Goal: Transaction & Acquisition: Purchase product/service

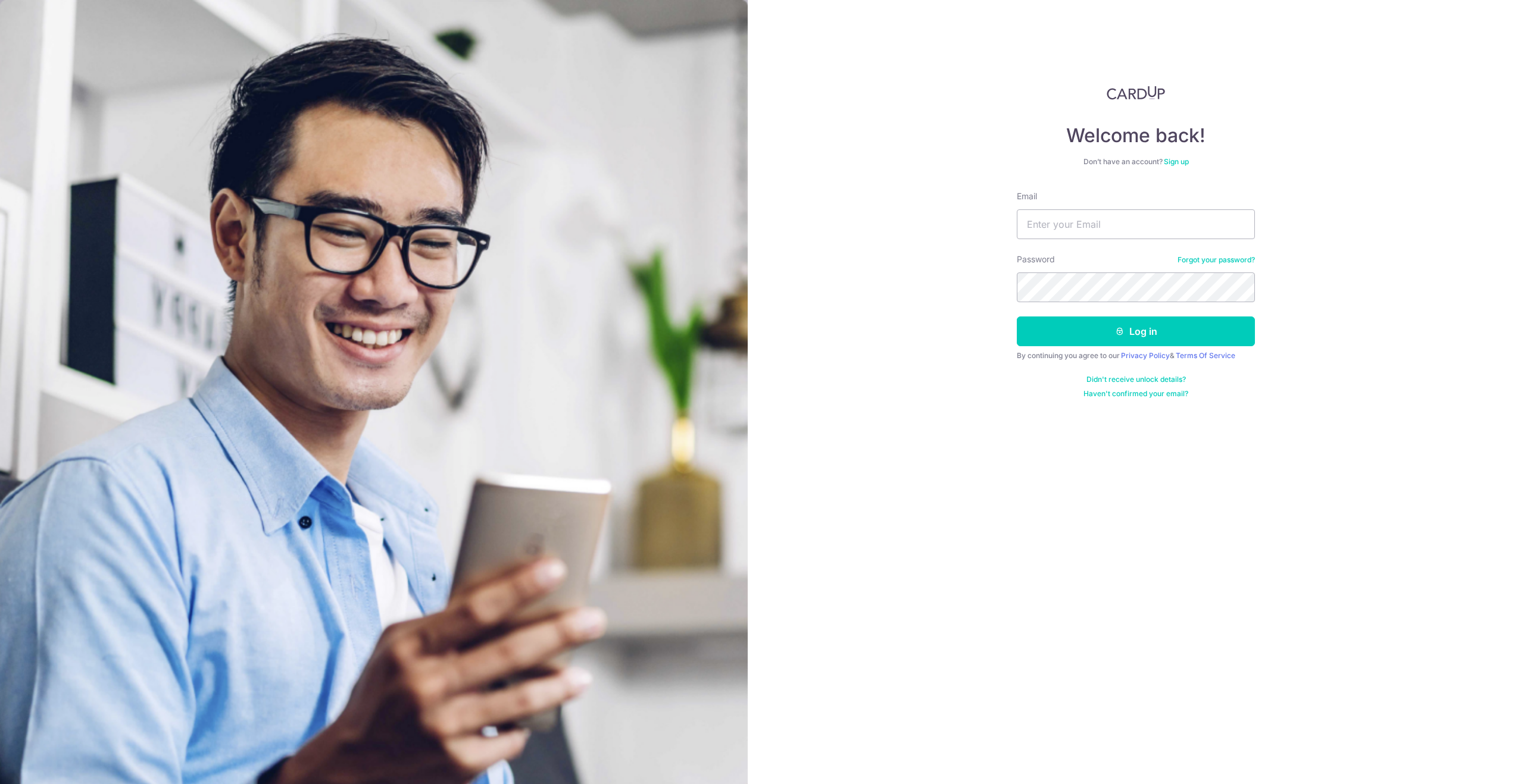
click at [1102, 223] on input "Email" at bounding box center [1136, 224] width 238 height 30
type input "[EMAIL_ADDRESS][DOMAIN_NAME]"
click at [1017, 316] on button "Log in" at bounding box center [1136, 331] width 238 height 30
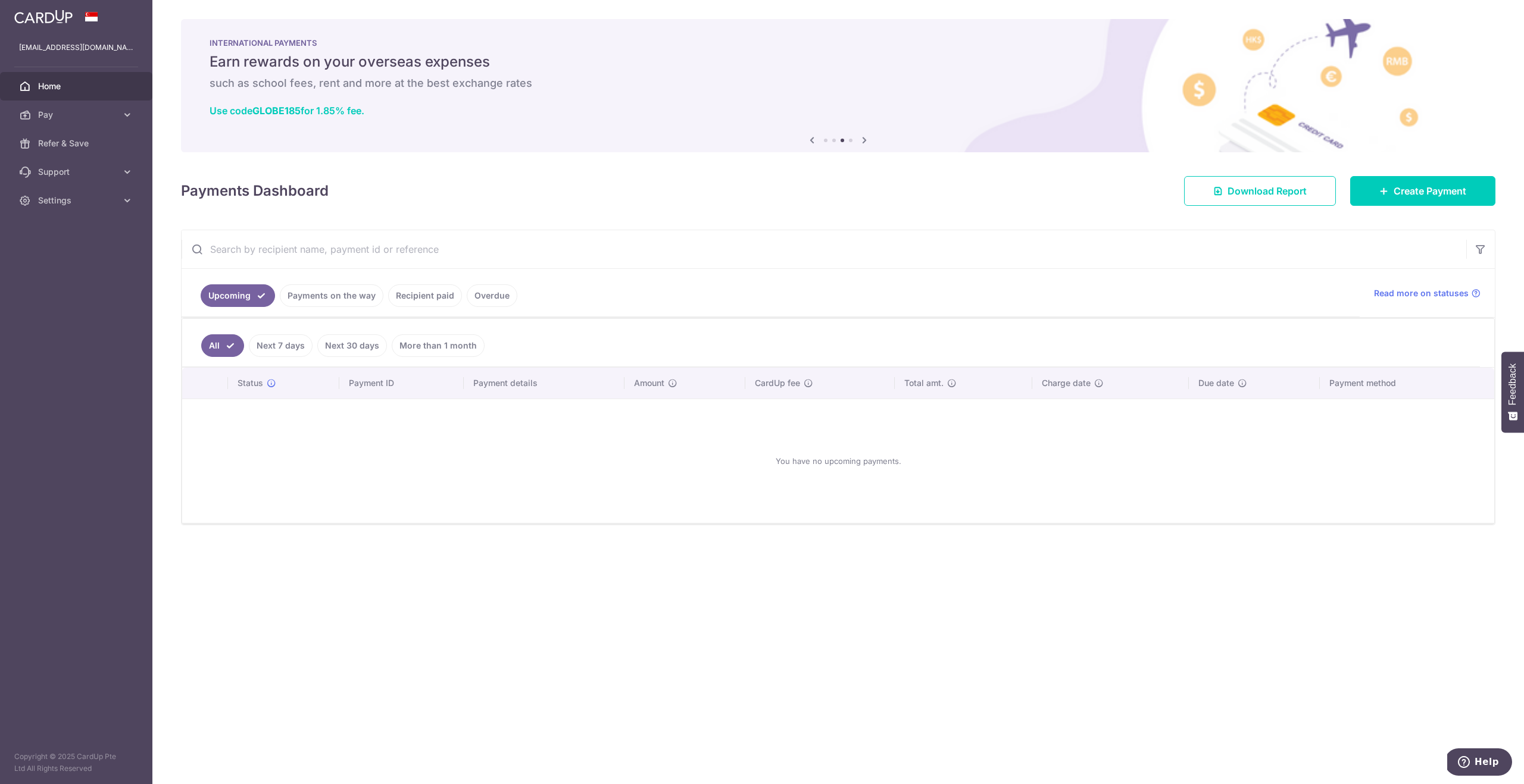
click at [422, 299] on link "Recipient paid" at bounding box center [425, 296] width 74 height 23
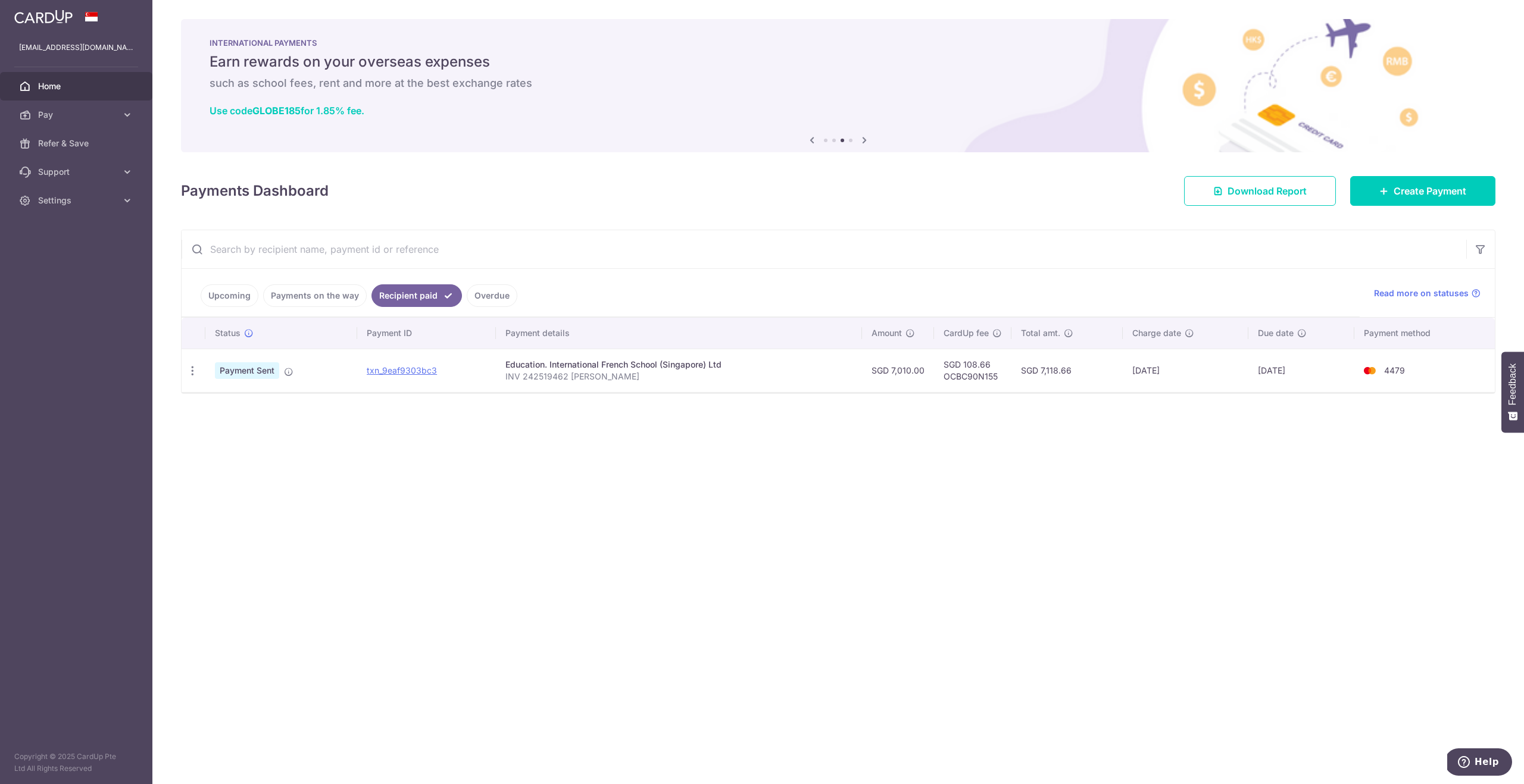
click at [623, 367] on div "Education. International French School (Singapore) Ltd" at bounding box center [678, 364] width 346 height 12
click at [1096, 368] on td "SGD 7,118.66" at bounding box center [1066, 370] width 111 height 44
drag, startPoint x: 992, startPoint y: 372, endPoint x: 914, endPoint y: 368, distance: 78.1
click at [907, 366] on tr "PDF Receipt Payment Sent txn_9eaf9303bc3 Education. International French School…" at bounding box center [838, 370] width 1313 height 44
click at [1023, 389] on td "SGD 7,118.66" at bounding box center [1066, 370] width 111 height 44
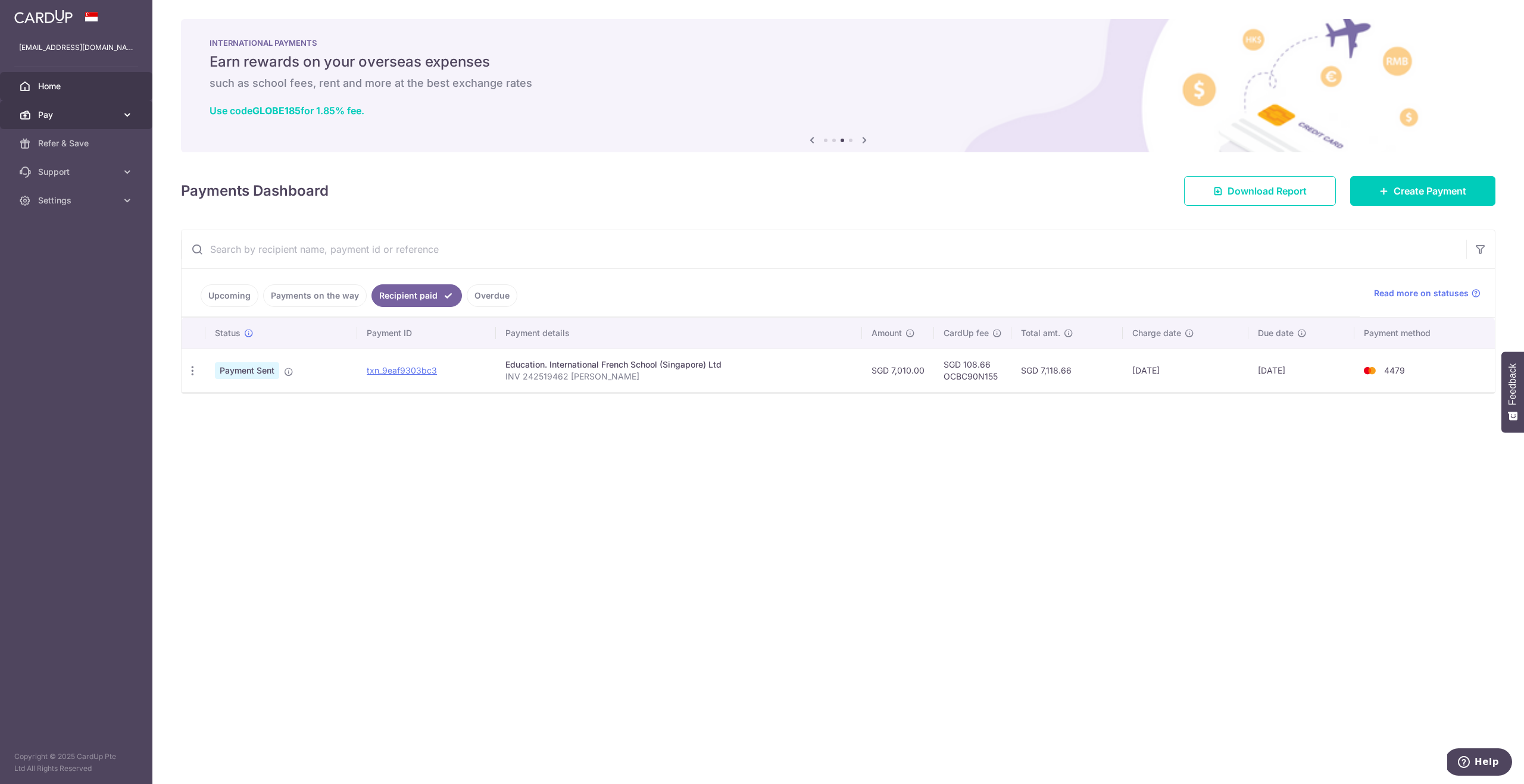
click at [51, 114] on span "Pay" at bounding box center [77, 115] width 79 height 12
click at [993, 381] on td "SGD 108.66 OCBC90N155" at bounding box center [972, 370] width 77 height 44
drag, startPoint x: 988, startPoint y: 379, endPoint x: 966, endPoint y: 377, distance: 22.1
click at [966, 377] on td "SGD 108.66 OCBC90N155" at bounding box center [972, 370] width 77 height 44
click at [961, 380] on td "SGD 108.66 OCBC90N155" at bounding box center [972, 370] width 77 height 44
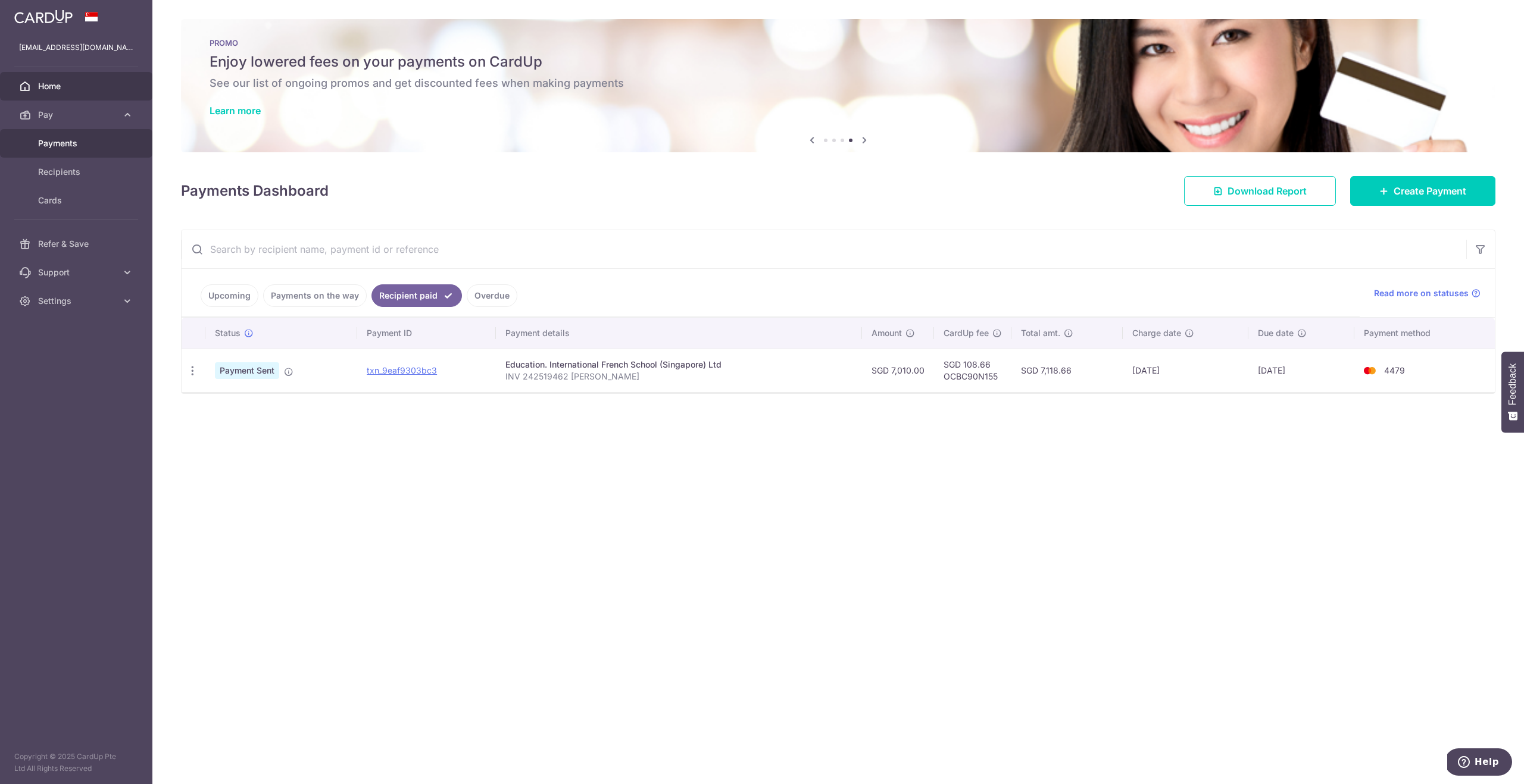
click at [82, 139] on span "Payments" at bounding box center [77, 144] width 79 height 12
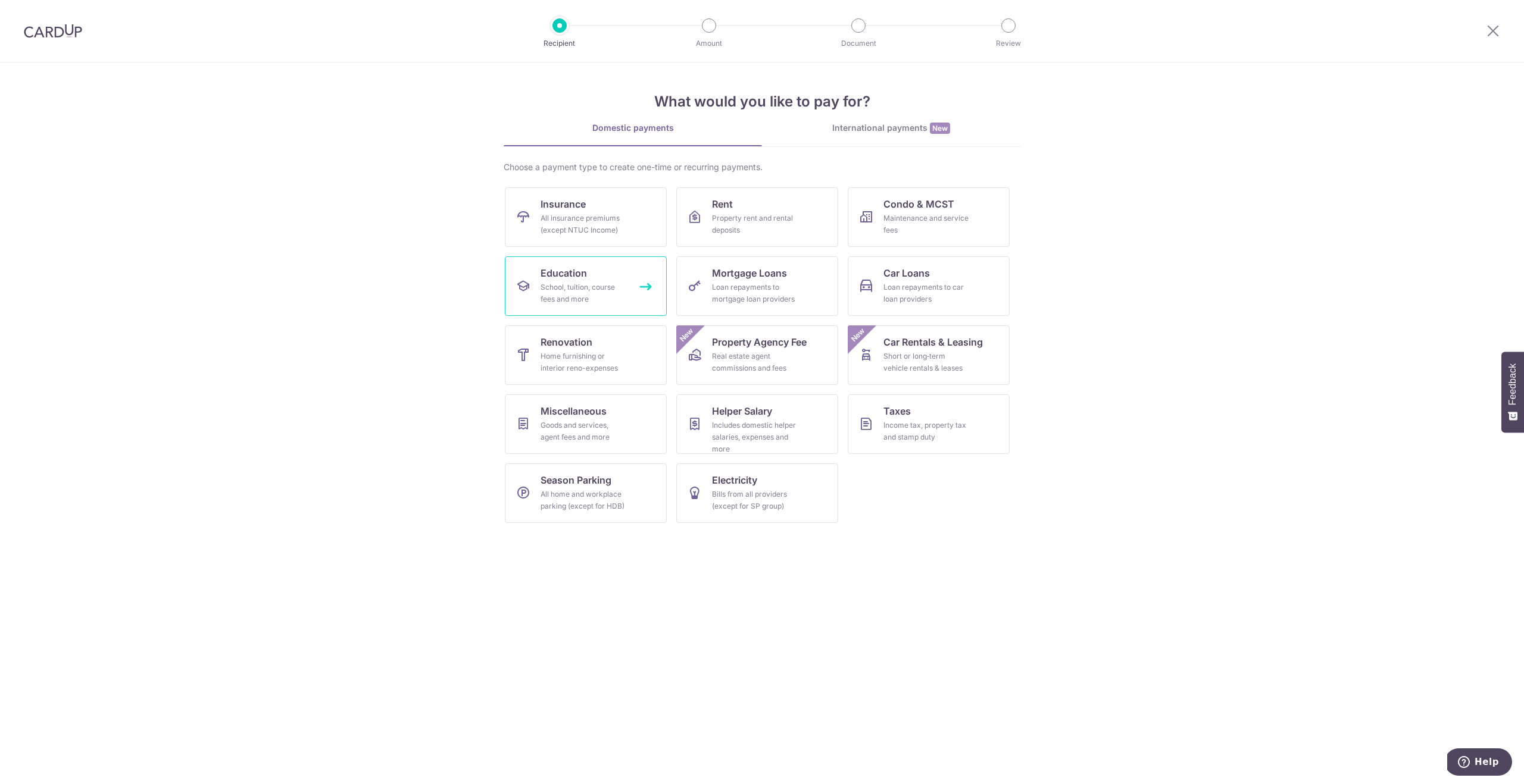
click at [561, 286] on div "School, tuition, course fees and more" at bounding box center [584, 293] width 86 height 24
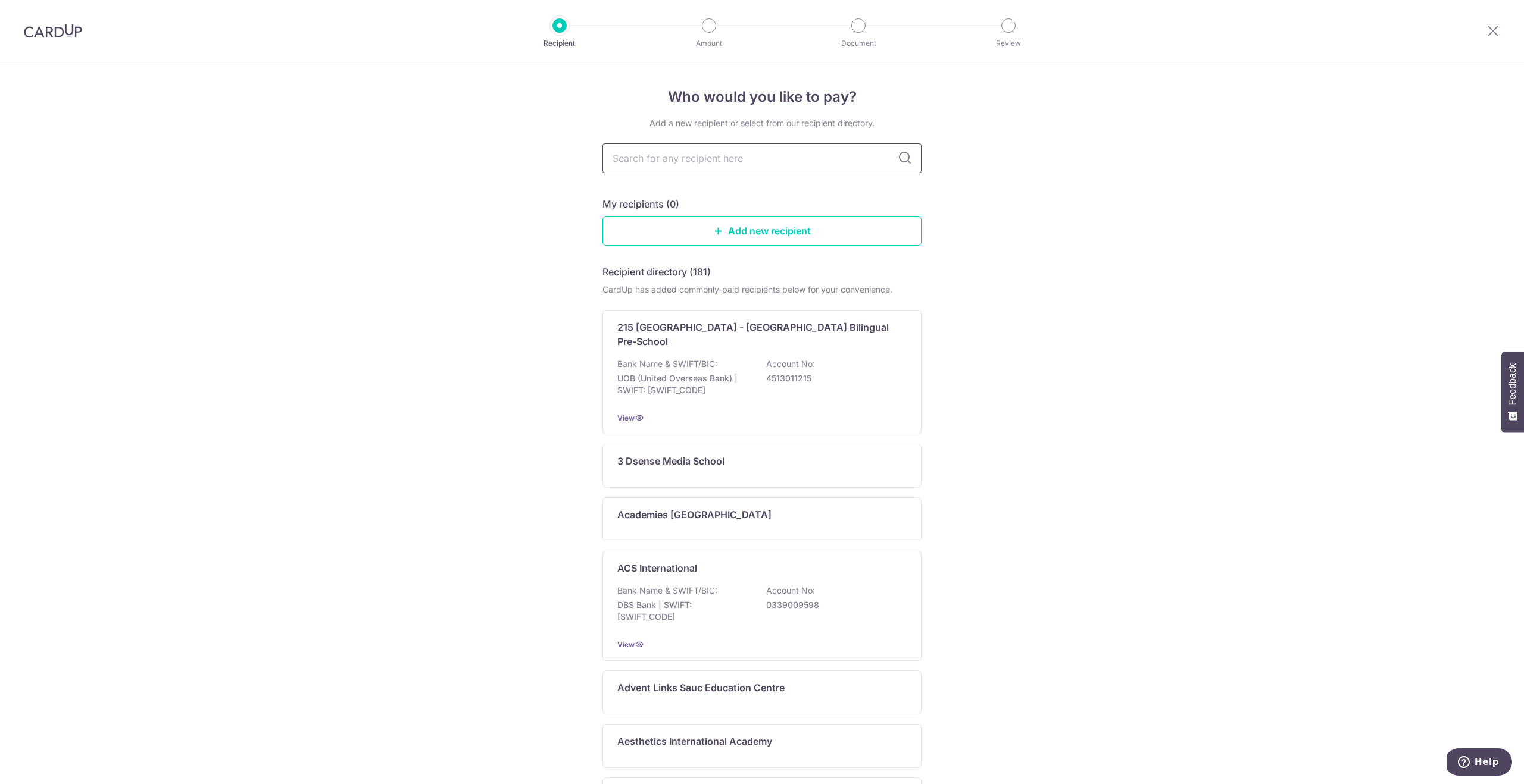
click at [720, 160] on input "text" at bounding box center [762, 158] width 319 height 30
type input "international"
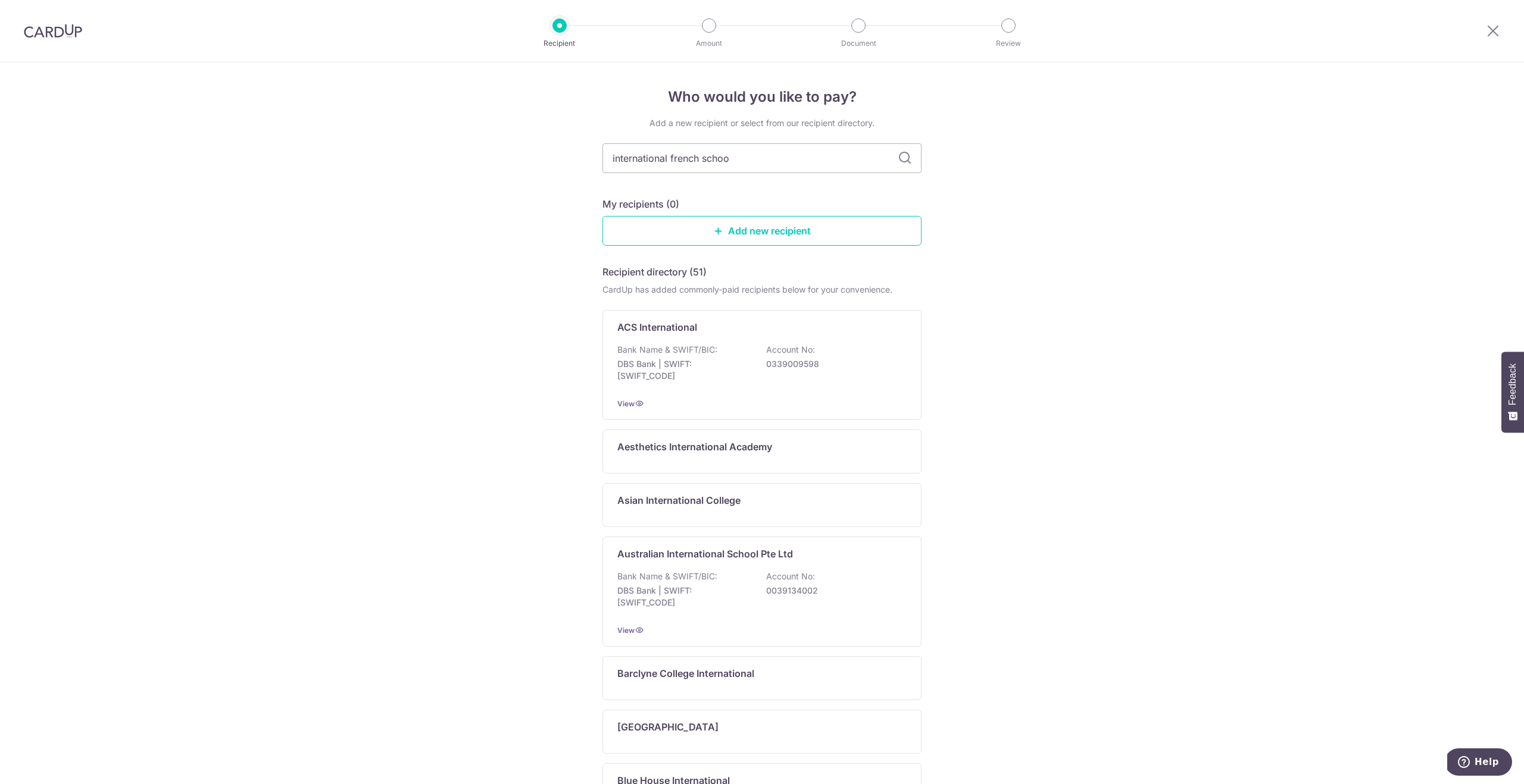
type input "international french school"
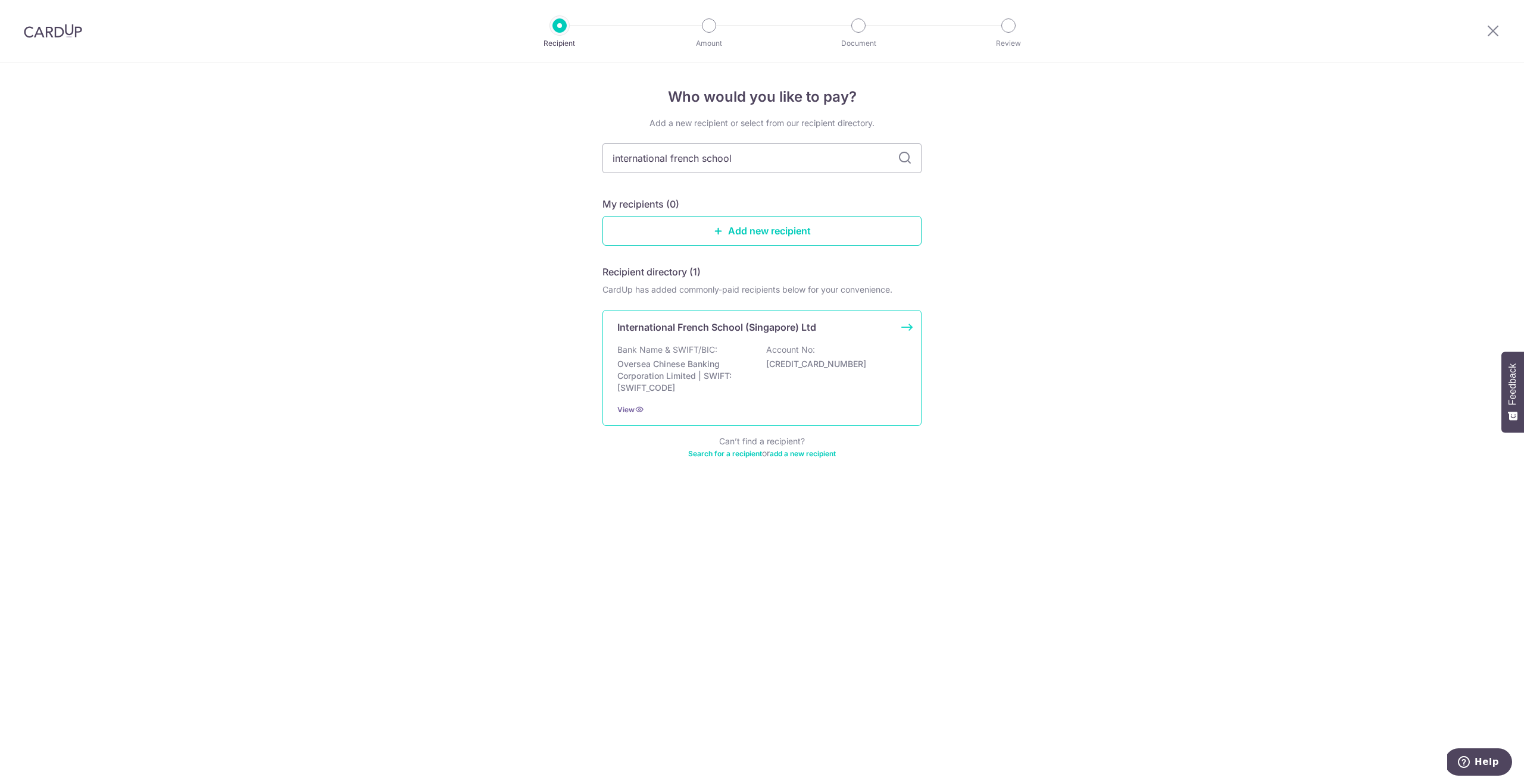
click at [762, 335] on div "International French School (Singapore) Ltd Bank Name & SWIFT/BIC: Oversea Chin…" at bounding box center [762, 368] width 319 height 116
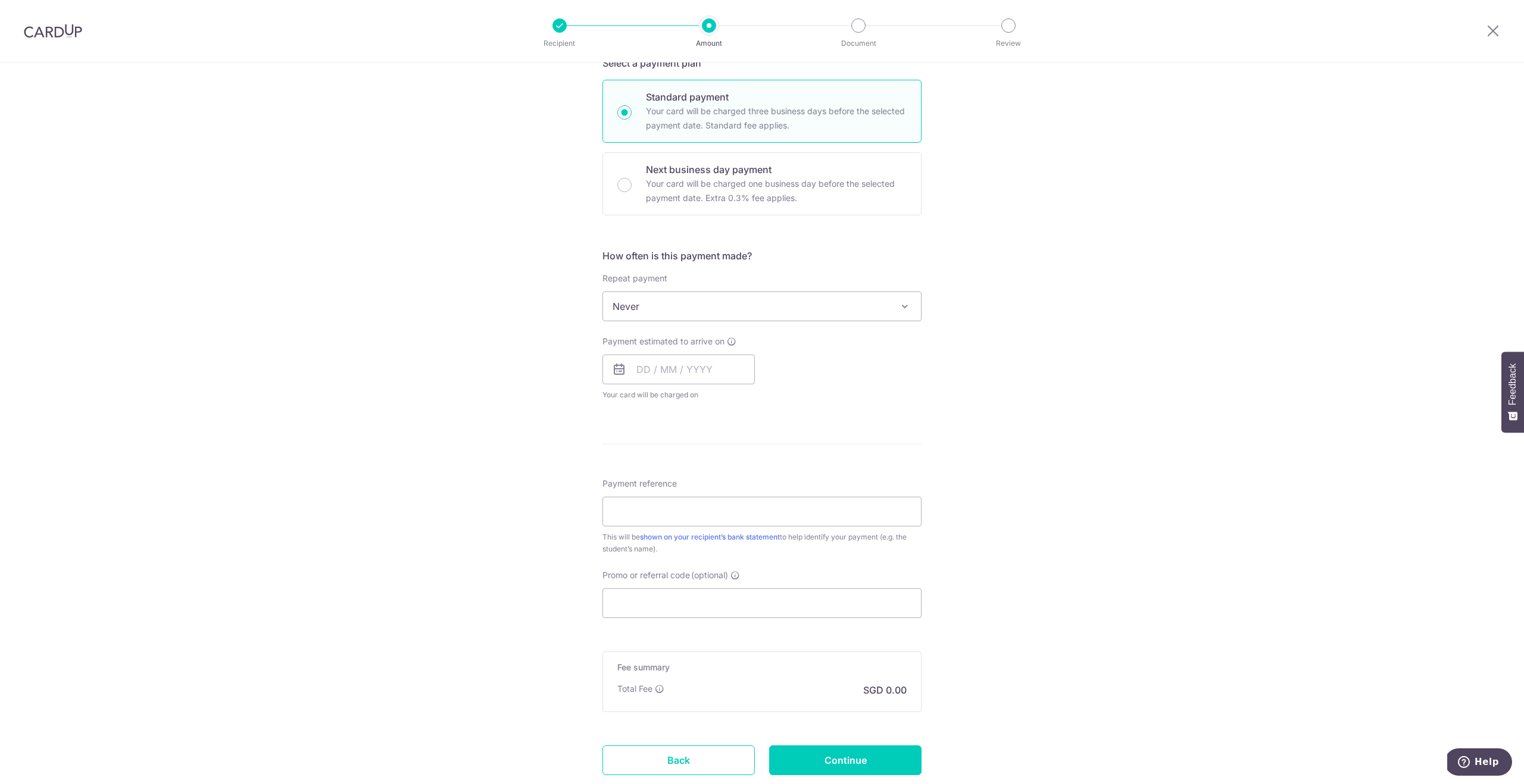
scroll to position [355, 0]
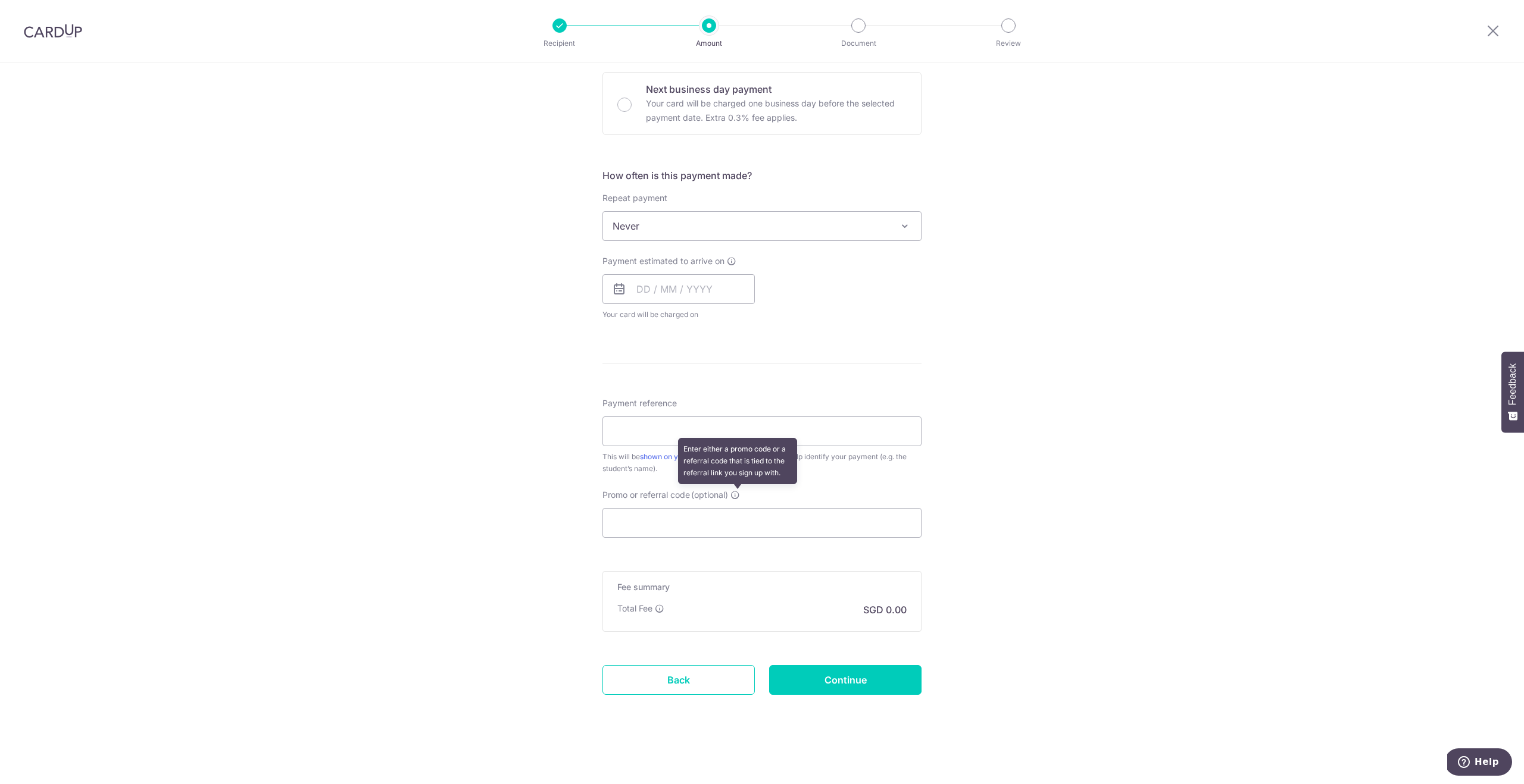
click at [736, 496] on icon at bounding box center [735, 495] width 10 height 10
click at [736, 508] on input "Promo or referral code (optional) Enter either a promo code or a referral code …" at bounding box center [762, 523] width 319 height 30
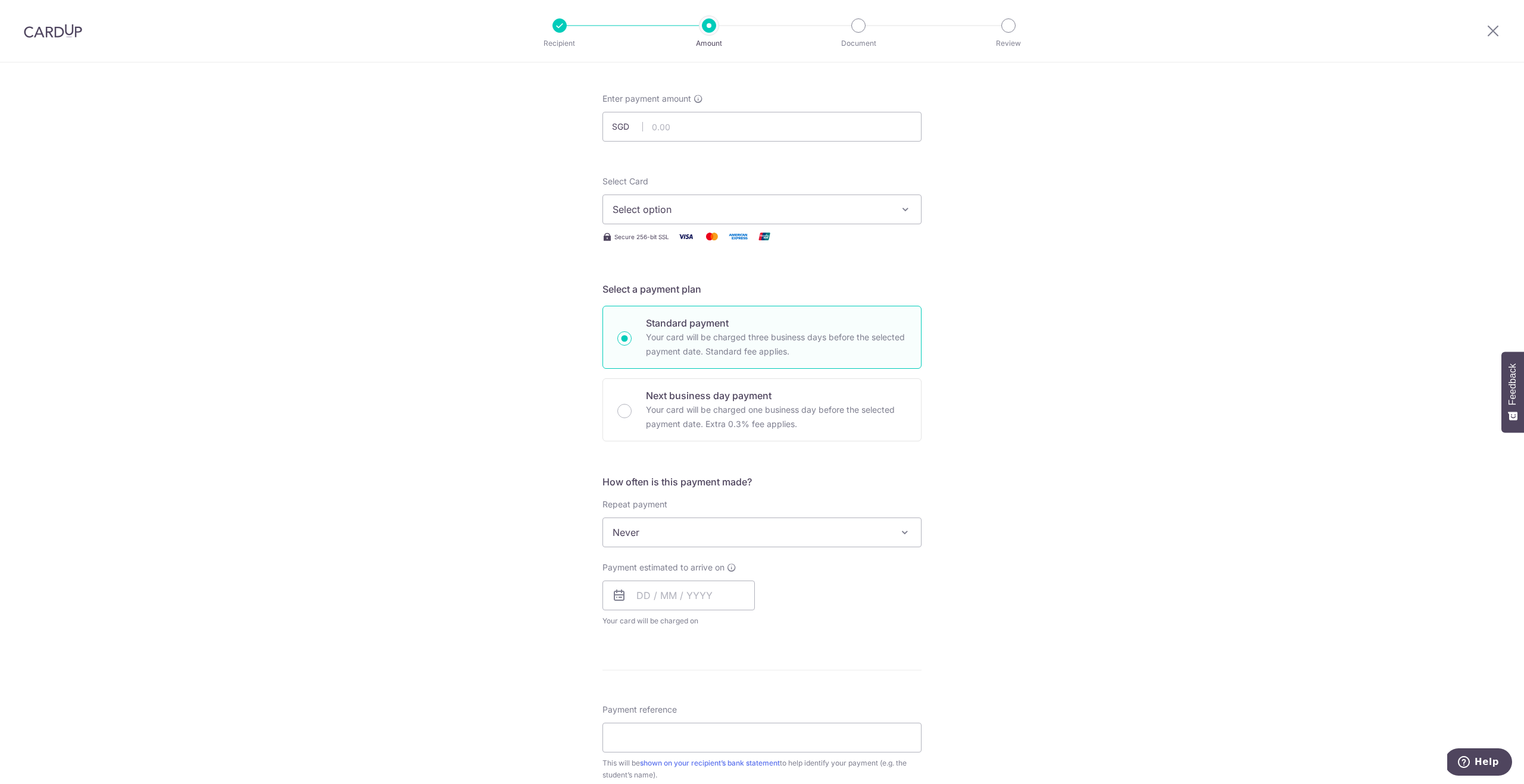
scroll to position [0, 0]
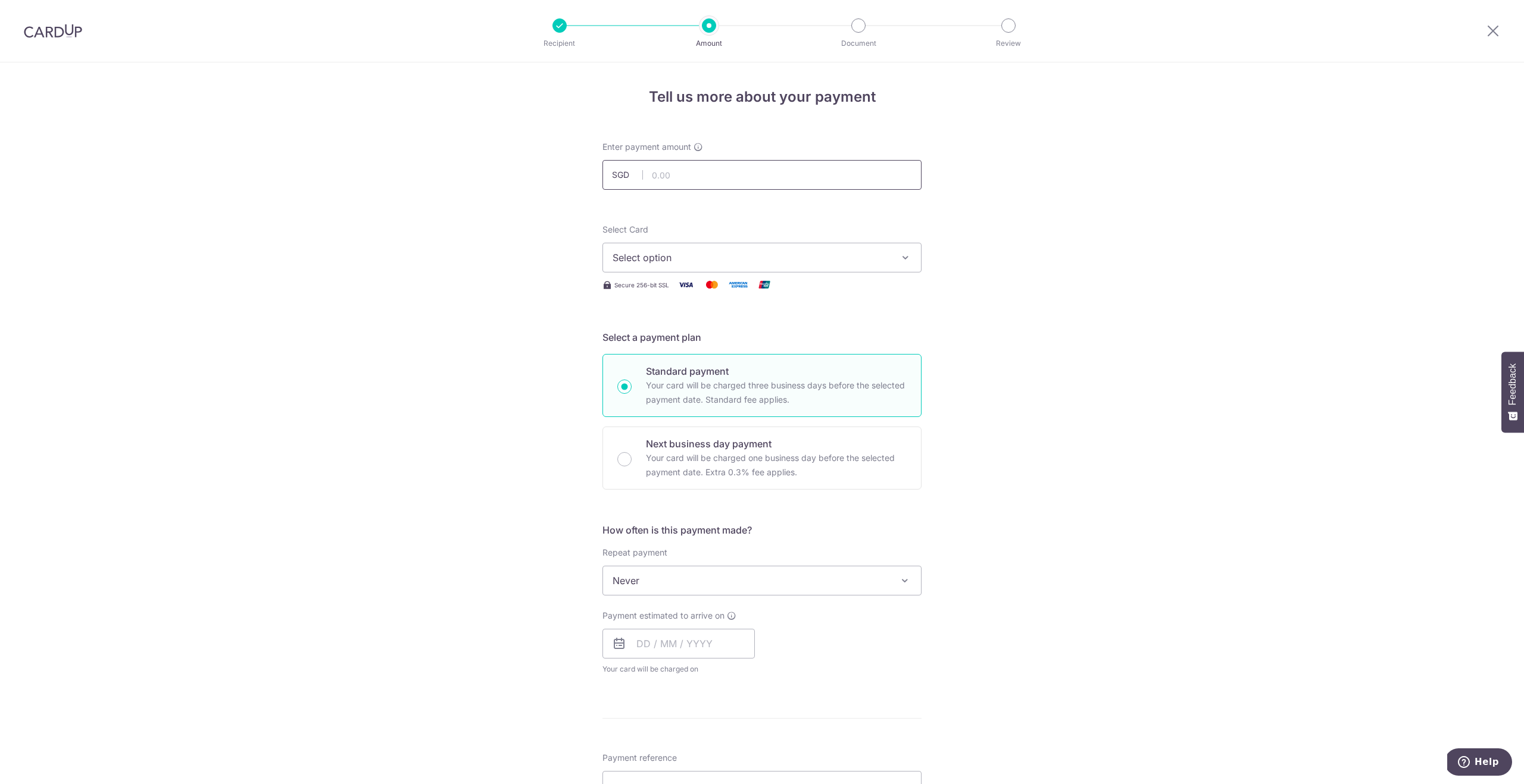
click at [659, 173] on input "text" at bounding box center [762, 175] width 319 height 30
type input "9,815.00"
click at [1022, 235] on div "Tell us more about your payment Enter payment amount SGD 9,815.00 9815.00 Selec…" at bounding box center [762, 600] width 1524 height 1076
click at [801, 254] on span "Select option" at bounding box center [751, 258] width 278 height 14
click at [661, 284] on link "Add credit card" at bounding box center [762, 290] width 318 height 21
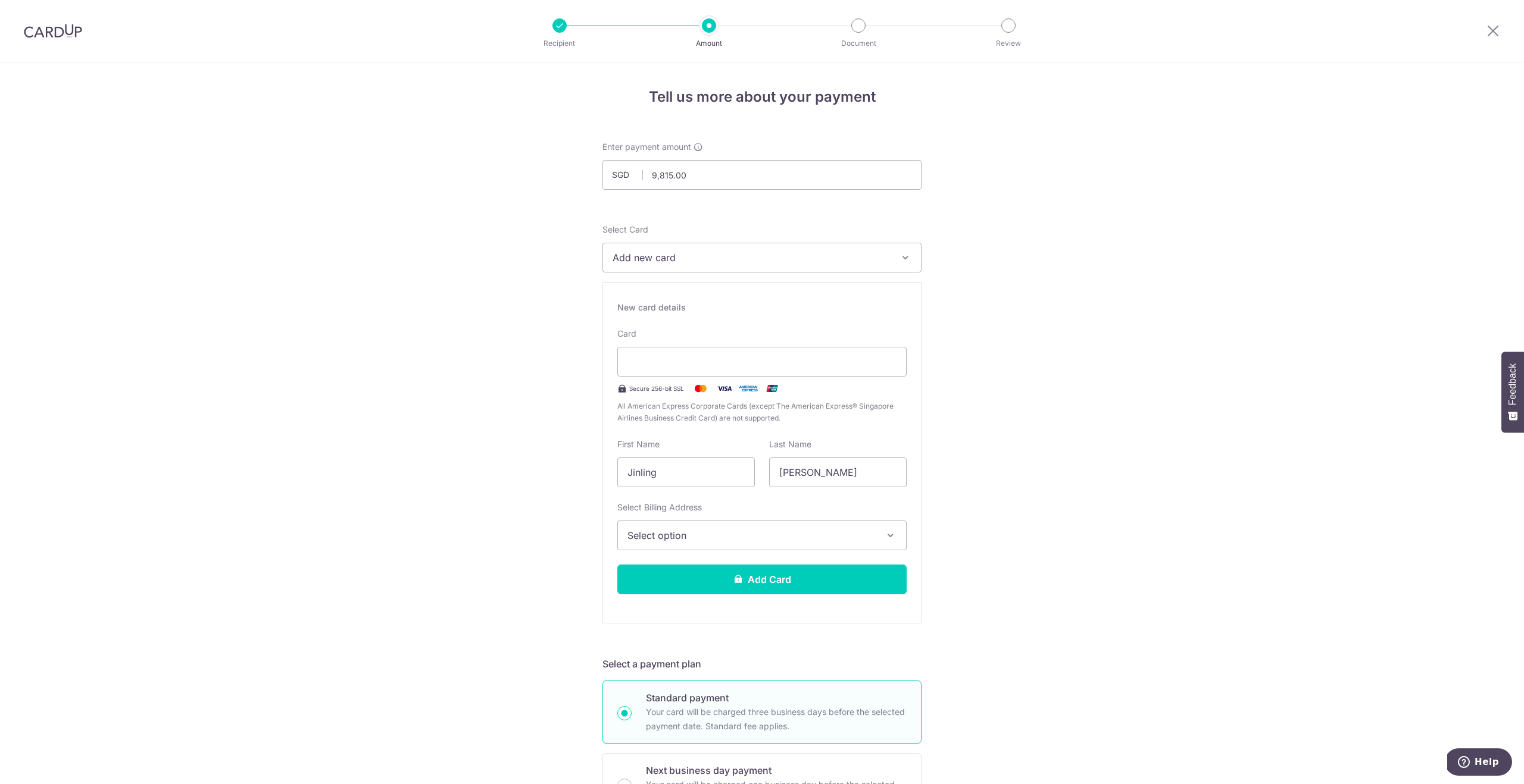
click at [748, 532] on span "Select option" at bounding box center [751, 535] width 248 height 14
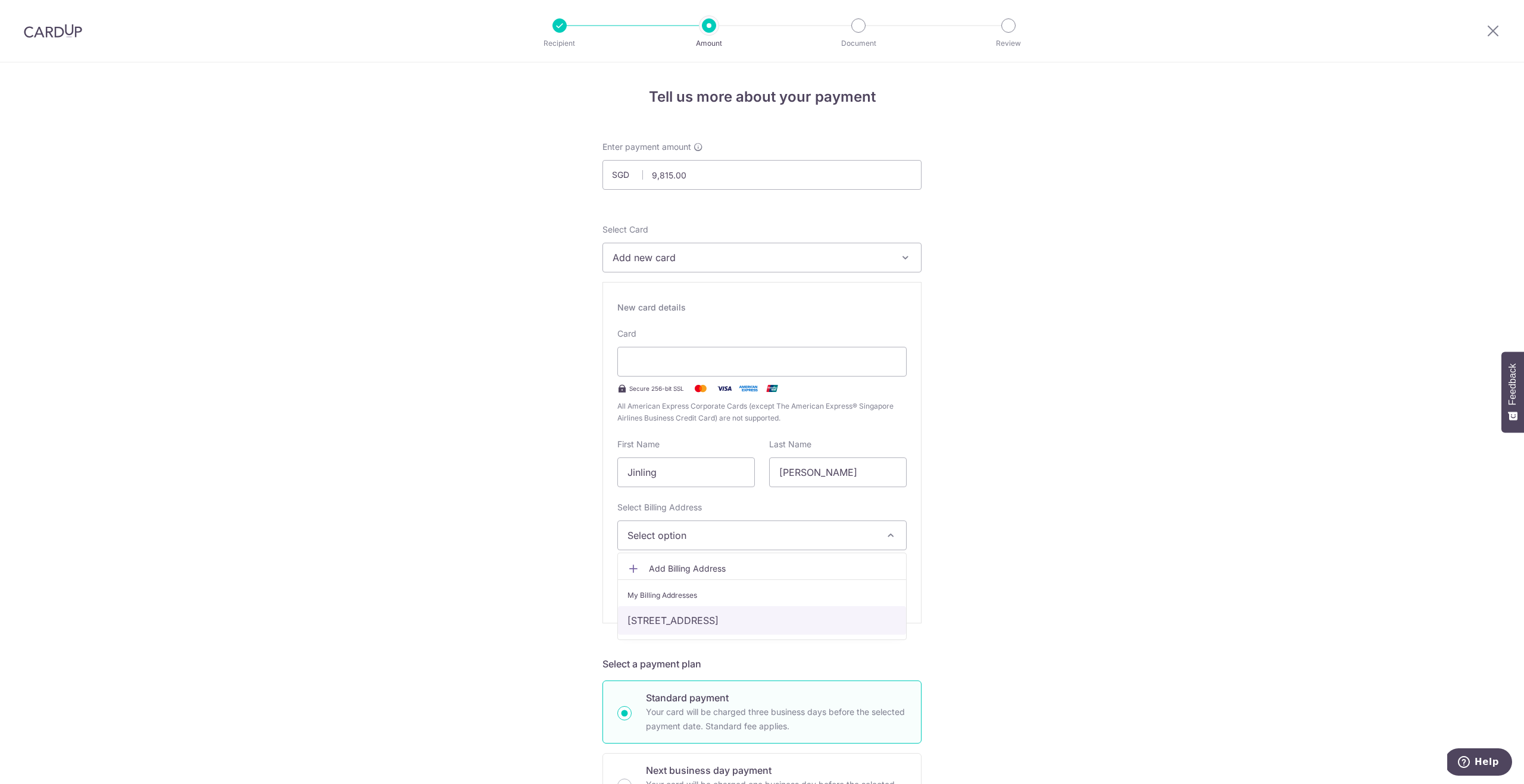
click at [690, 621] on link "[STREET_ADDRESS]" at bounding box center [762, 620] width 288 height 29
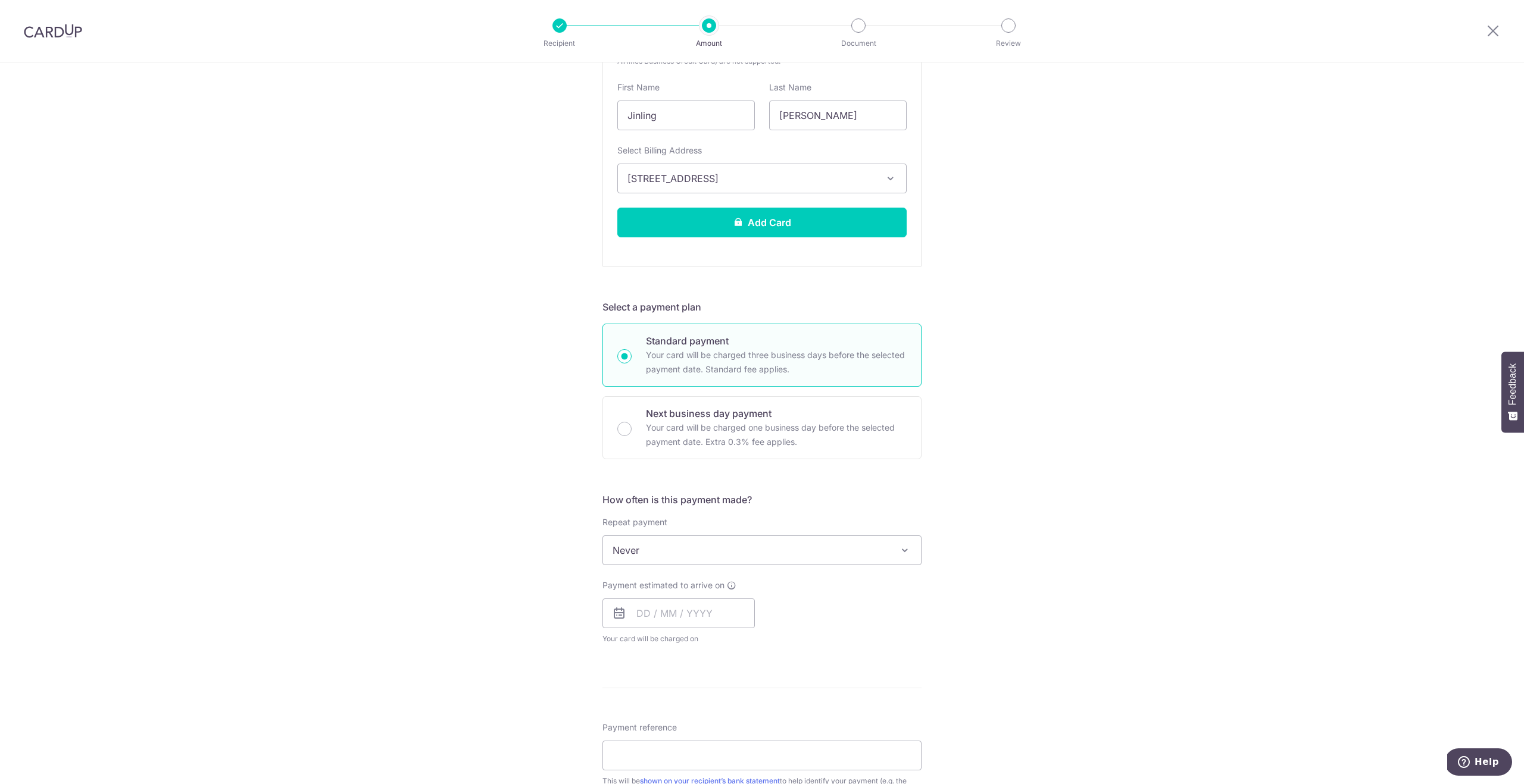
scroll to position [359, 0]
click at [705, 546] on span "Never" at bounding box center [762, 548] width 318 height 29
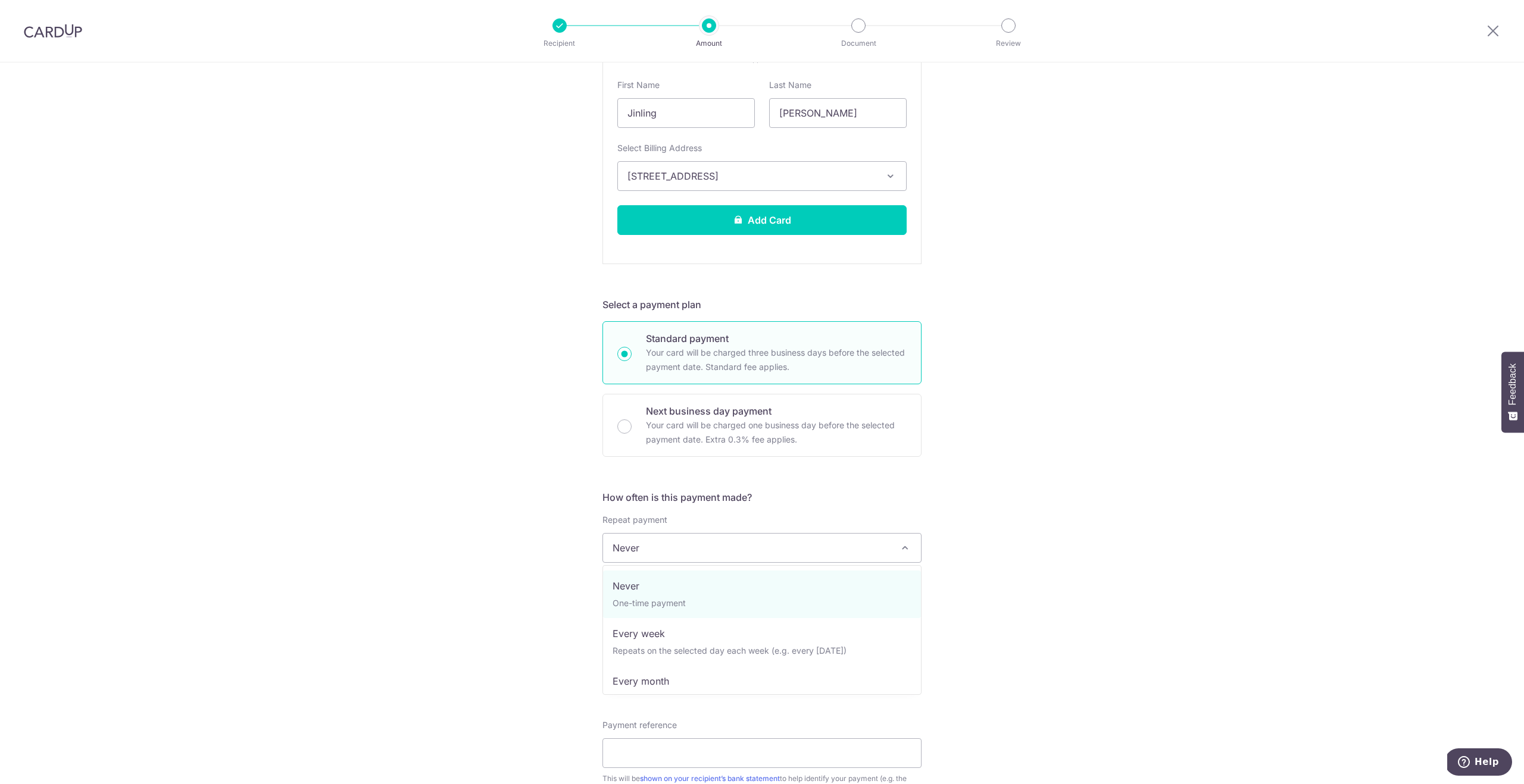
click at [969, 542] on div "Tell us more about your payment Enter payment amount SGD 9,815.00 9815.00 Selec…" at bounding box center [762, 405] width 1524 height 1403
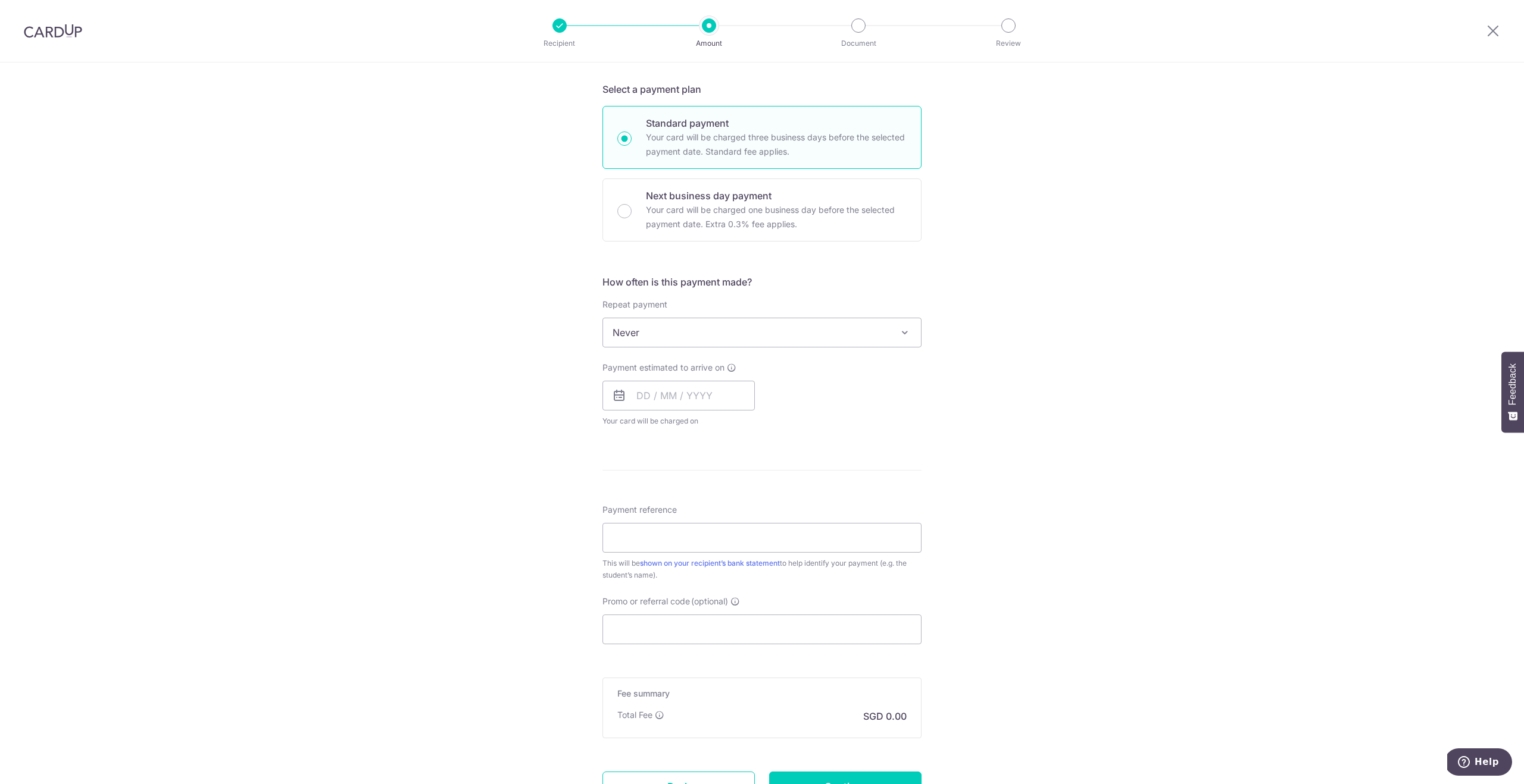
scroll to position [616, 0]
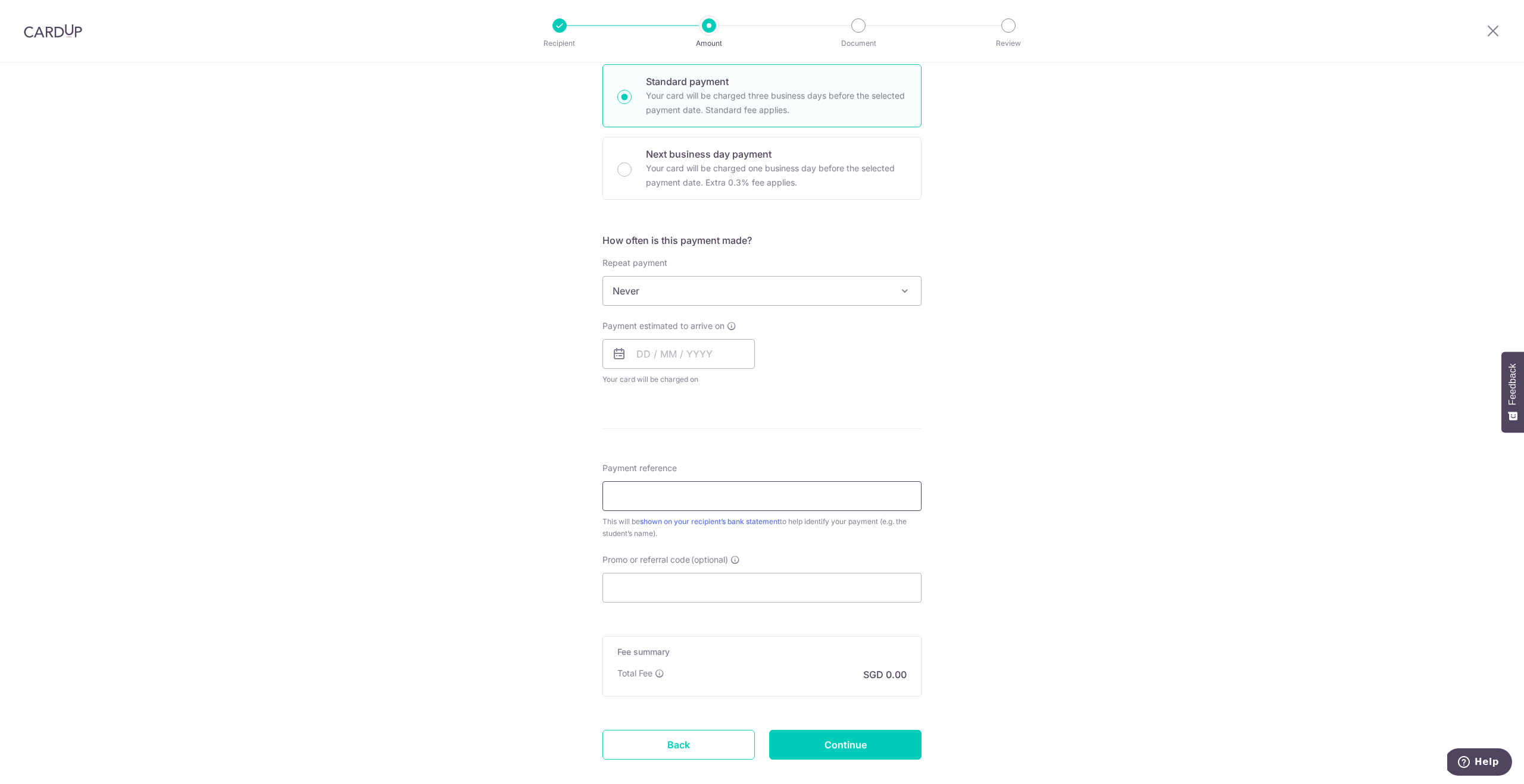
click at [679, 495] on input "Payment reference" at bounding box center [762, 496] width 319 height 30
paste input "Number: 25266645"
type input "Number: 25266645"
click at [720, 488] on input "Number: 25266645" at bounding box center [762, 496] width 319 height 30
drag, startPoint x: 706, startPoint y: 492, endPoint x: 525, endPoint y: 468, distance: 182.6
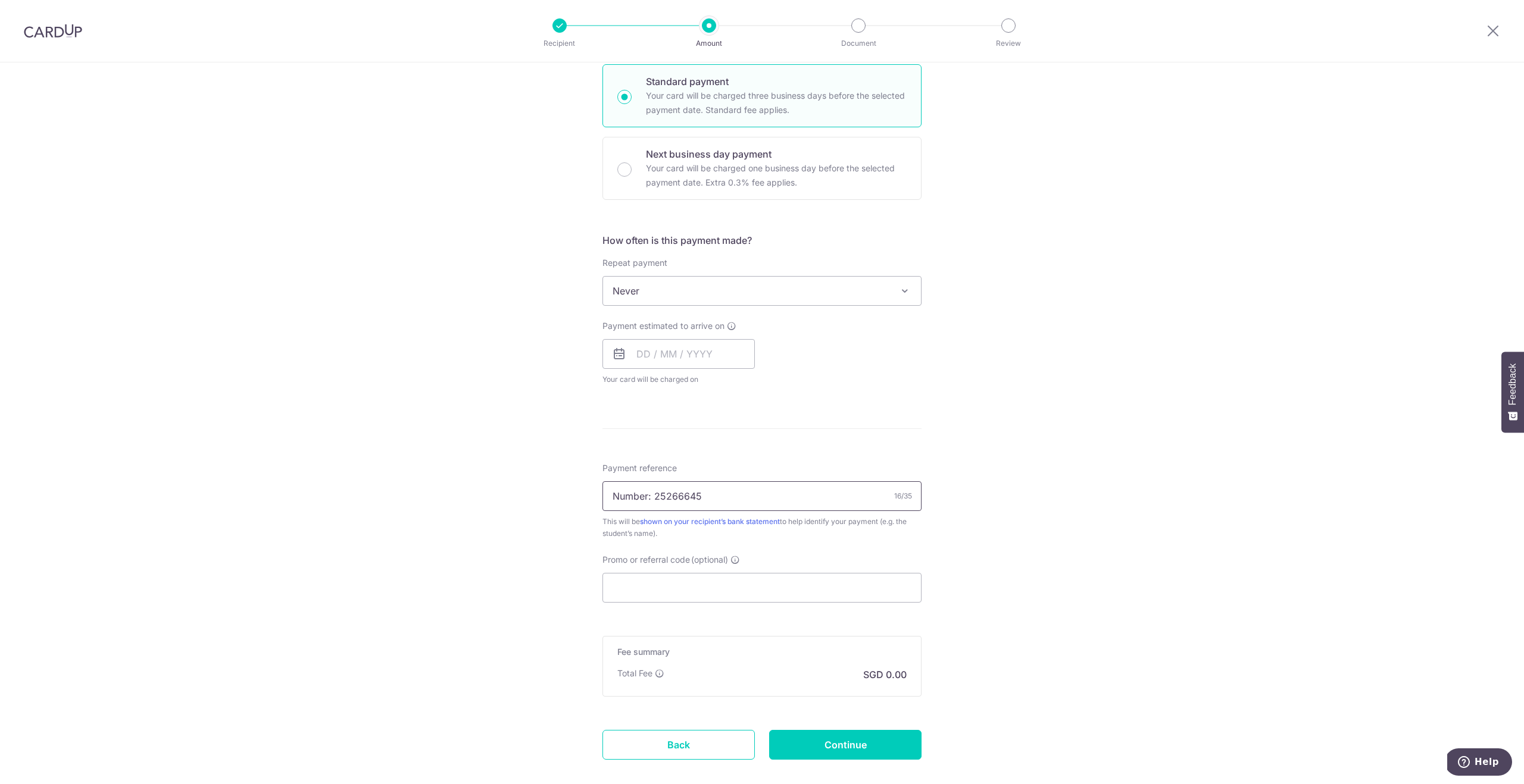
click at [525, 468] on div "Tell us more about your payment Enter payment amount SGD 9,815.00 9815.00 Selec…" at bounding box center [762, 147] width 1524 height 1403
click at [631, 497] on input "I" at bounding box center [762, 496] width 319 height 30
click at [684, 496] on input "INV 242519462 ANG Claire" at bounding box center [762, 496] width 319 height 30
drag, startPoint x: 682, startPoint y: 497, endPoint x: 631, endPoint y: 500, distance: 51.1
click at [631, 500] on input "INV 242519462 ANG Claire" at bounding box center [762, 496] width 319 height 30
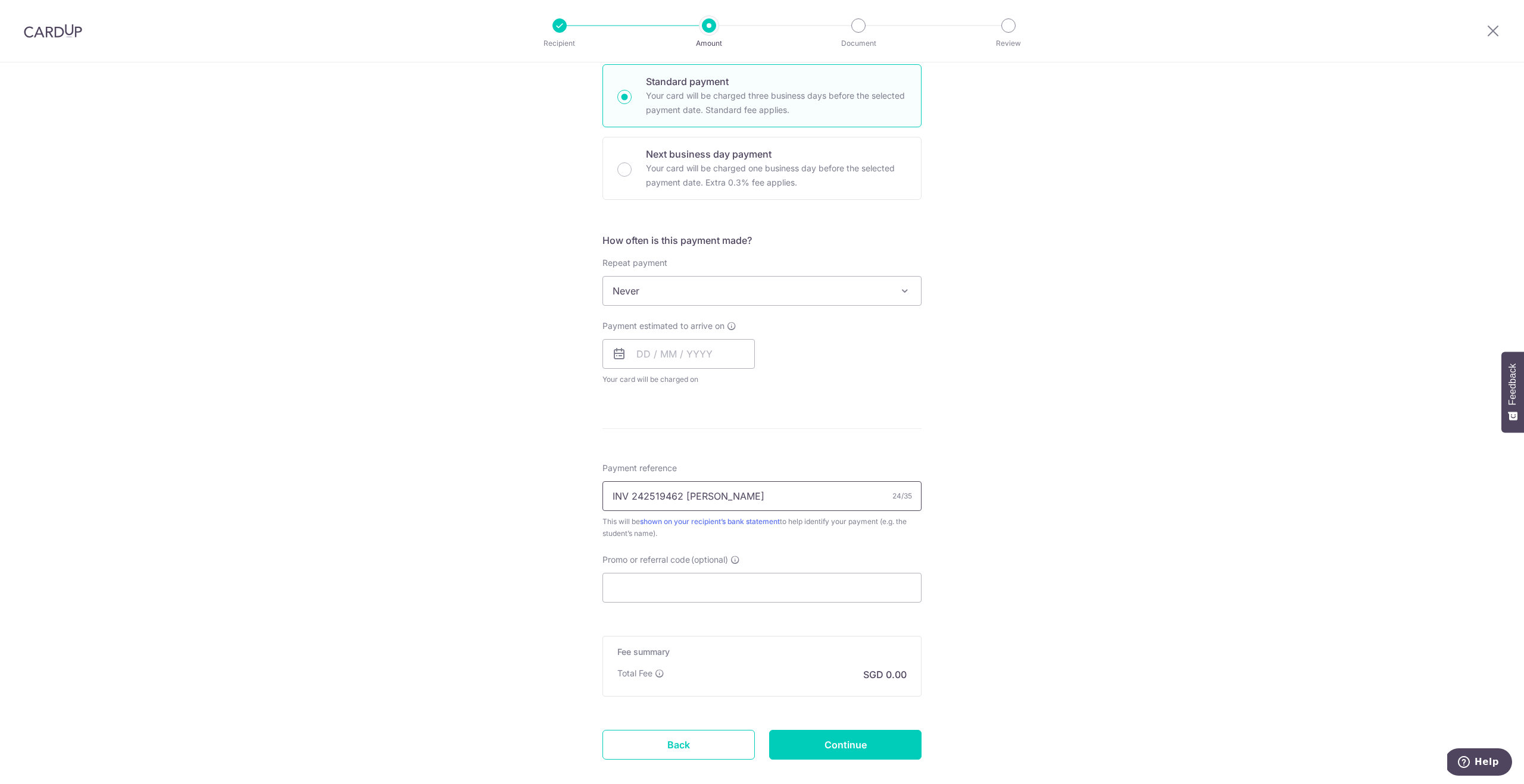
paste input "5266645"
click at [769, 498] on input "INV 25266645 ANG Claire" at bounding box center [762, 496] width 319 height 30
paste input "Student num"
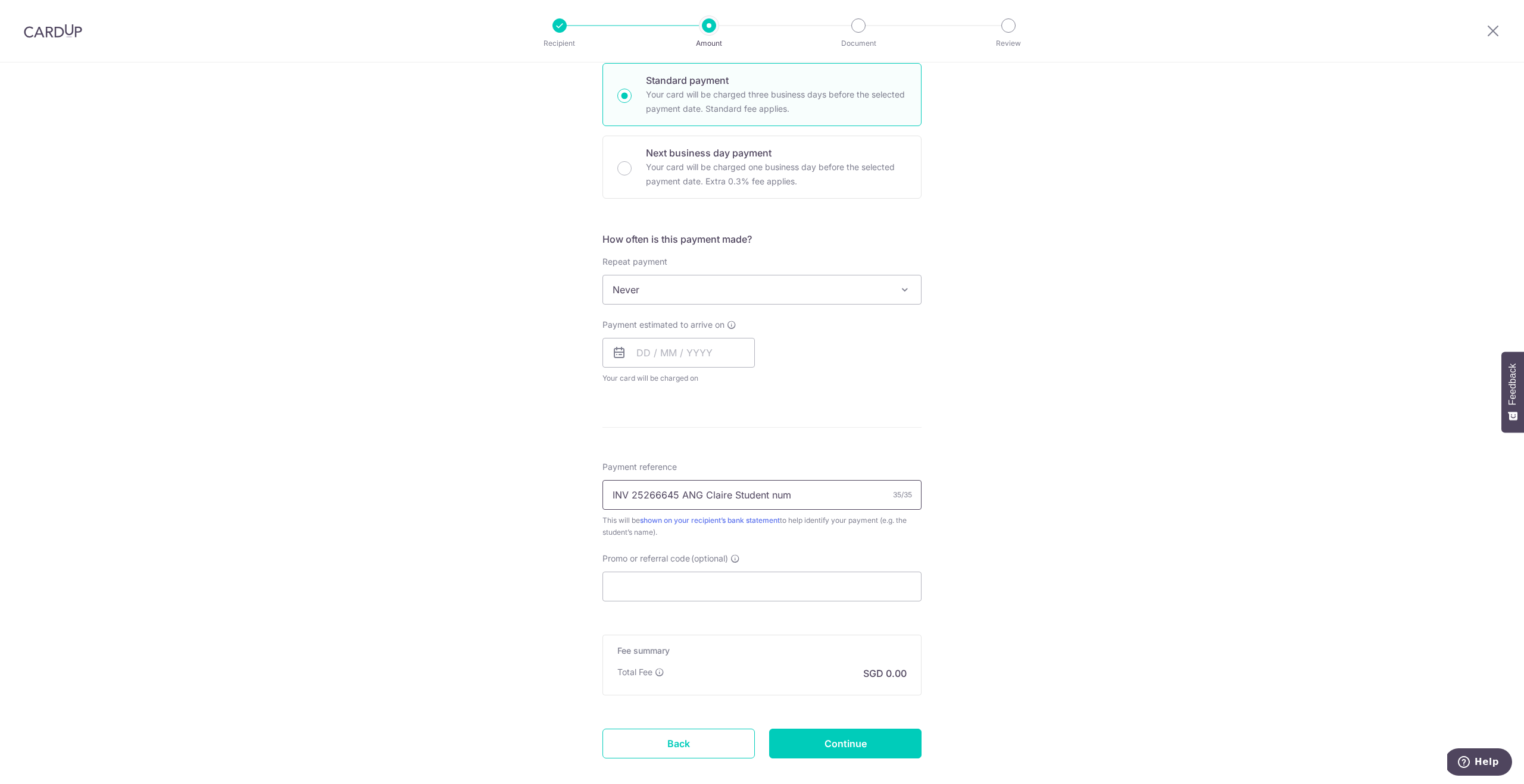
drag, startPoint x: 831, startPoint y: 502, endPoint x: 735, endPoint y: 498, distance: 96.1
click at [735, 498] on input "INV 25266645 ANG Claire Student num" at bounding box center [762, 495] width 319 height 30
type input "INV 25266645 ANG Claire"
click at [660, 584] on input "Promo or referral code (optional)" at bounding box center [762, 587] width 319 height 30
paste input "OCBC15"
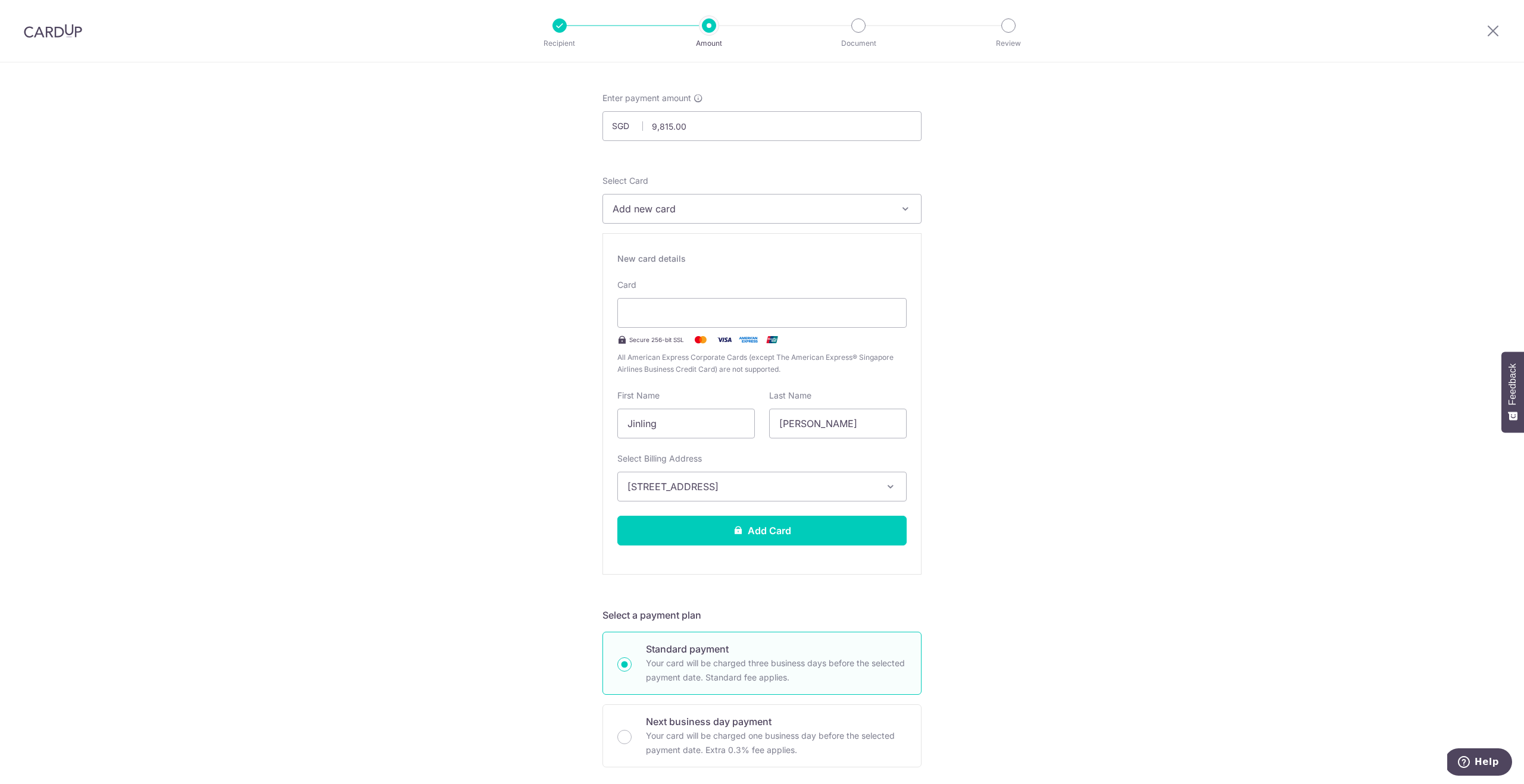
scroll to position [0, 0]
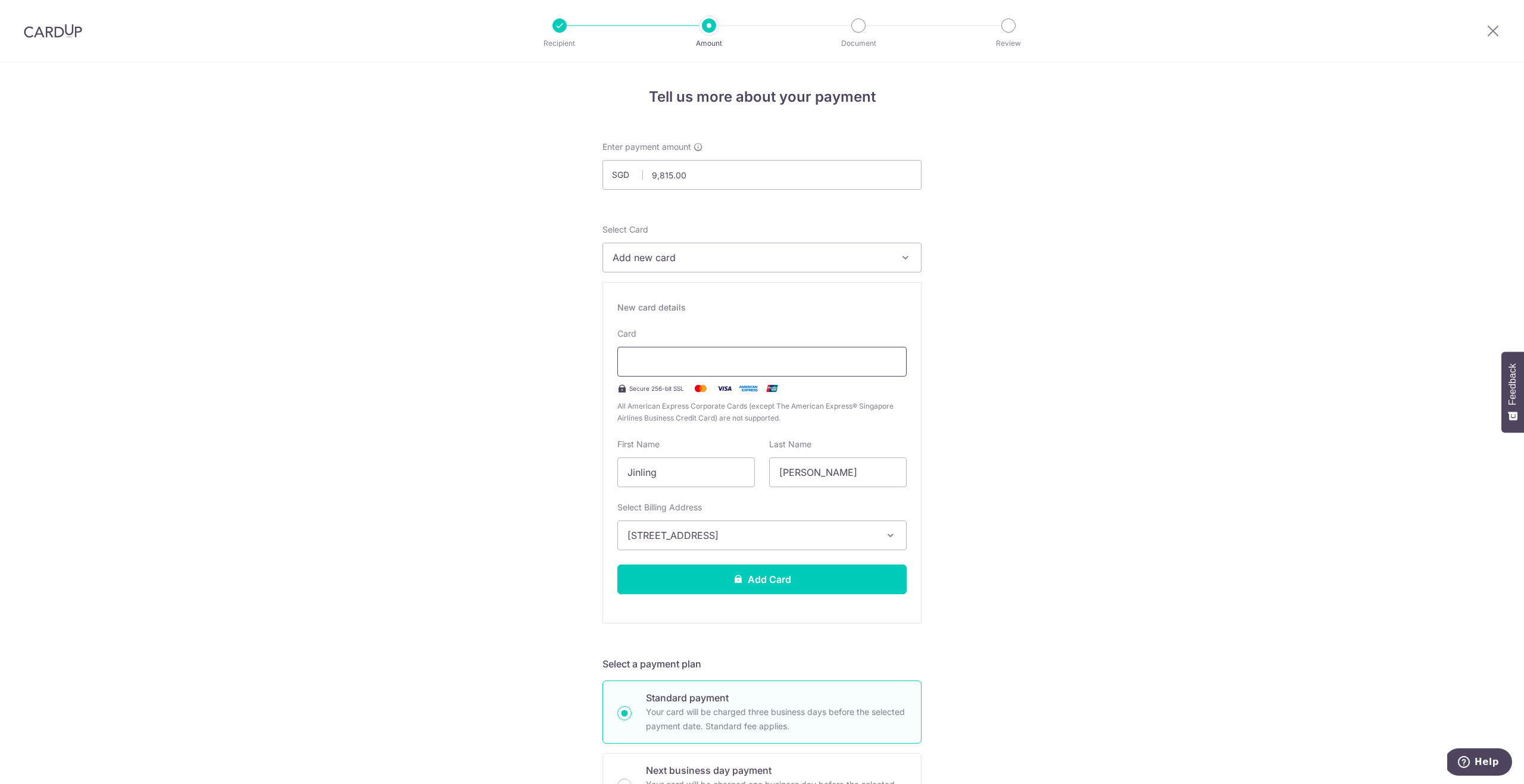
type input "OCBC15"
click at [1014, 321] on div "Tell us more about your payment Enter payment amount SGD 9,815.00 9815.00 Selec…" at bounding box center [762, 790] width 1524 height 1457
click at [1133, 434] on div "Tell us more about your payment Enter payment amount SGD 9,815.00 9815.00 Selec…" at bounding box center [762, 790] width 1524 height 1457
click at [819, 574] on button "Add Card" at bounding box center [762, 579] width 289 height 30
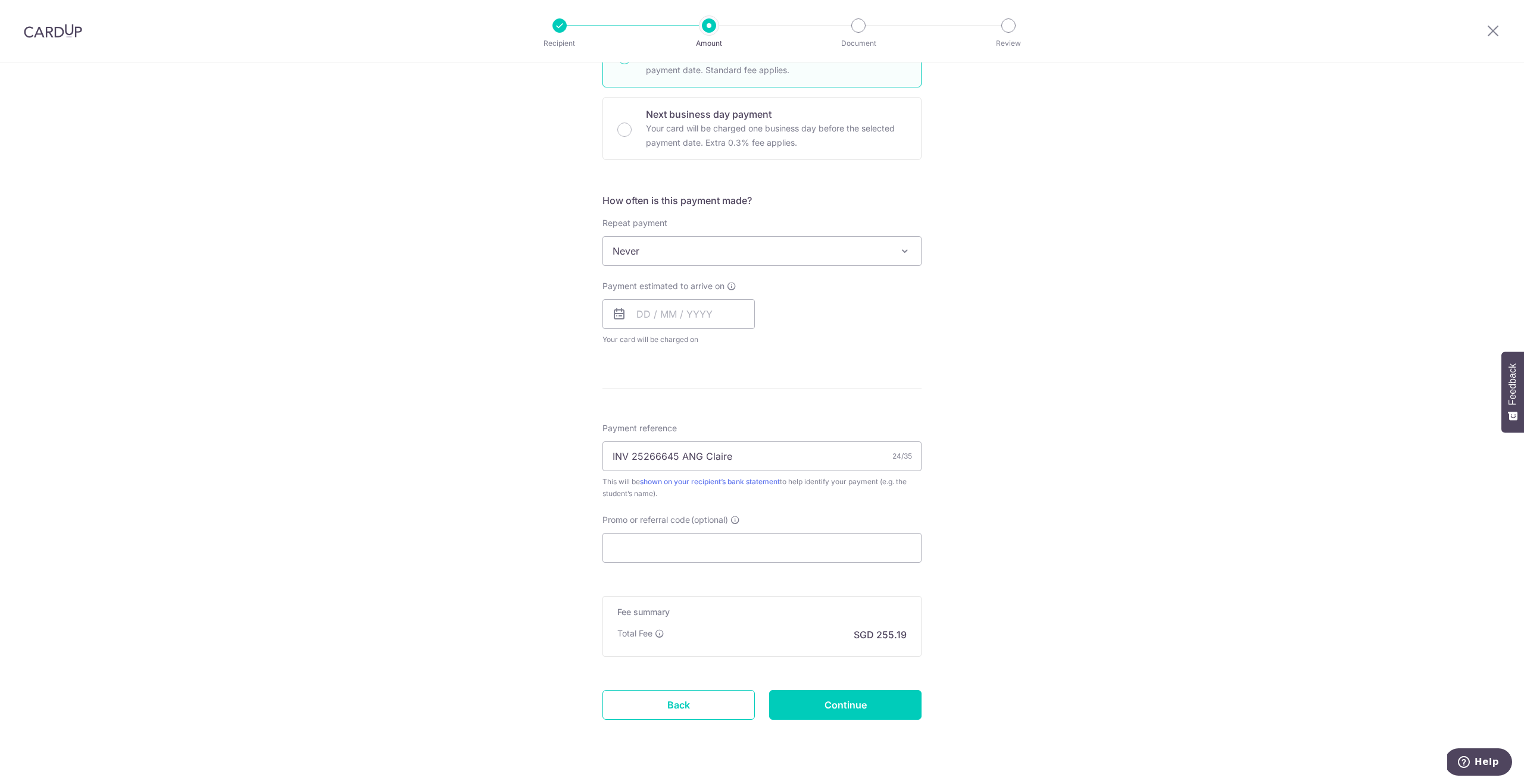
scroll to position [351, 0]
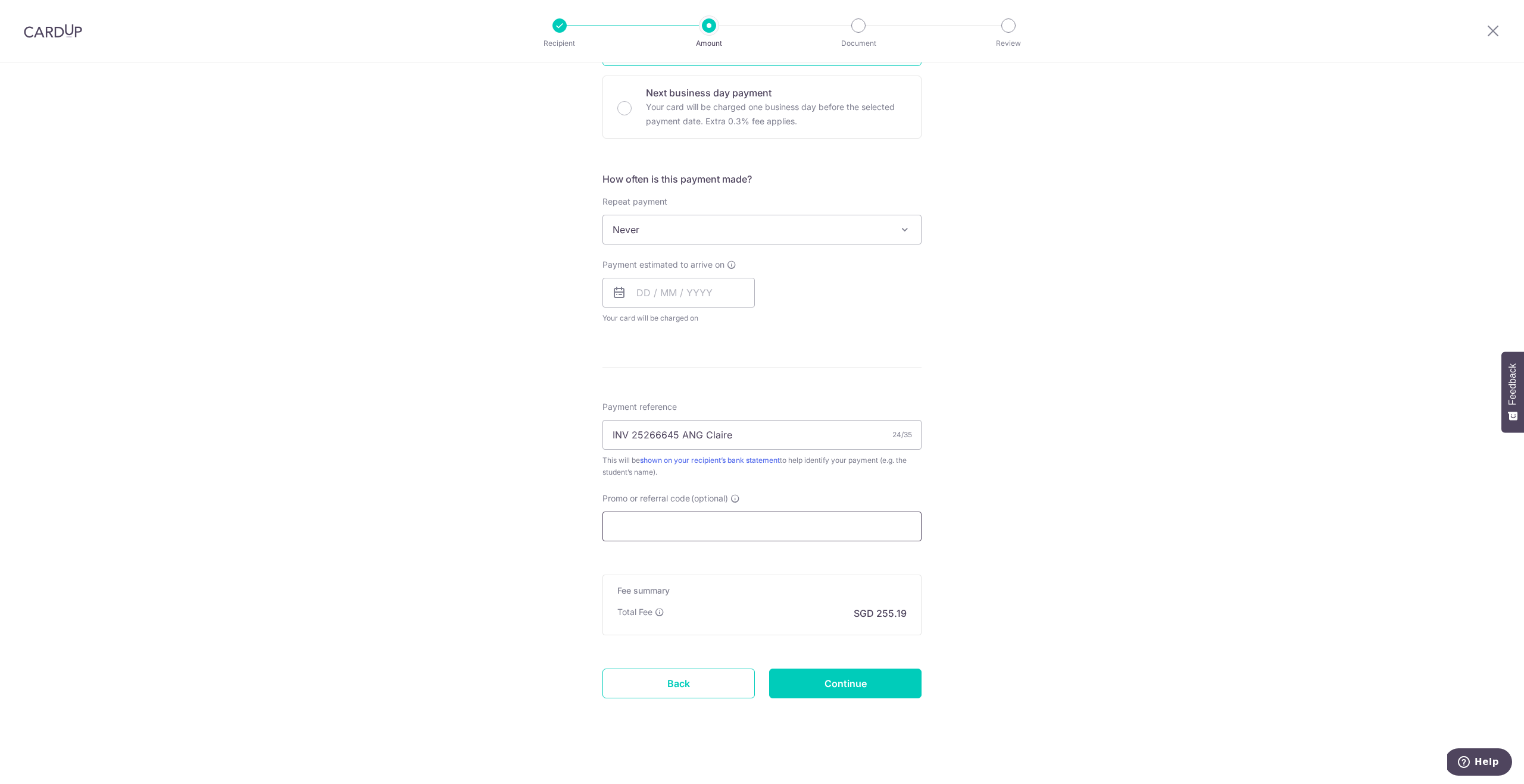
click at [652, 525] on input "Promo or referral code (optional)" at bounding box center [762, 527] width 319 height 30
paste input "OCBC15"
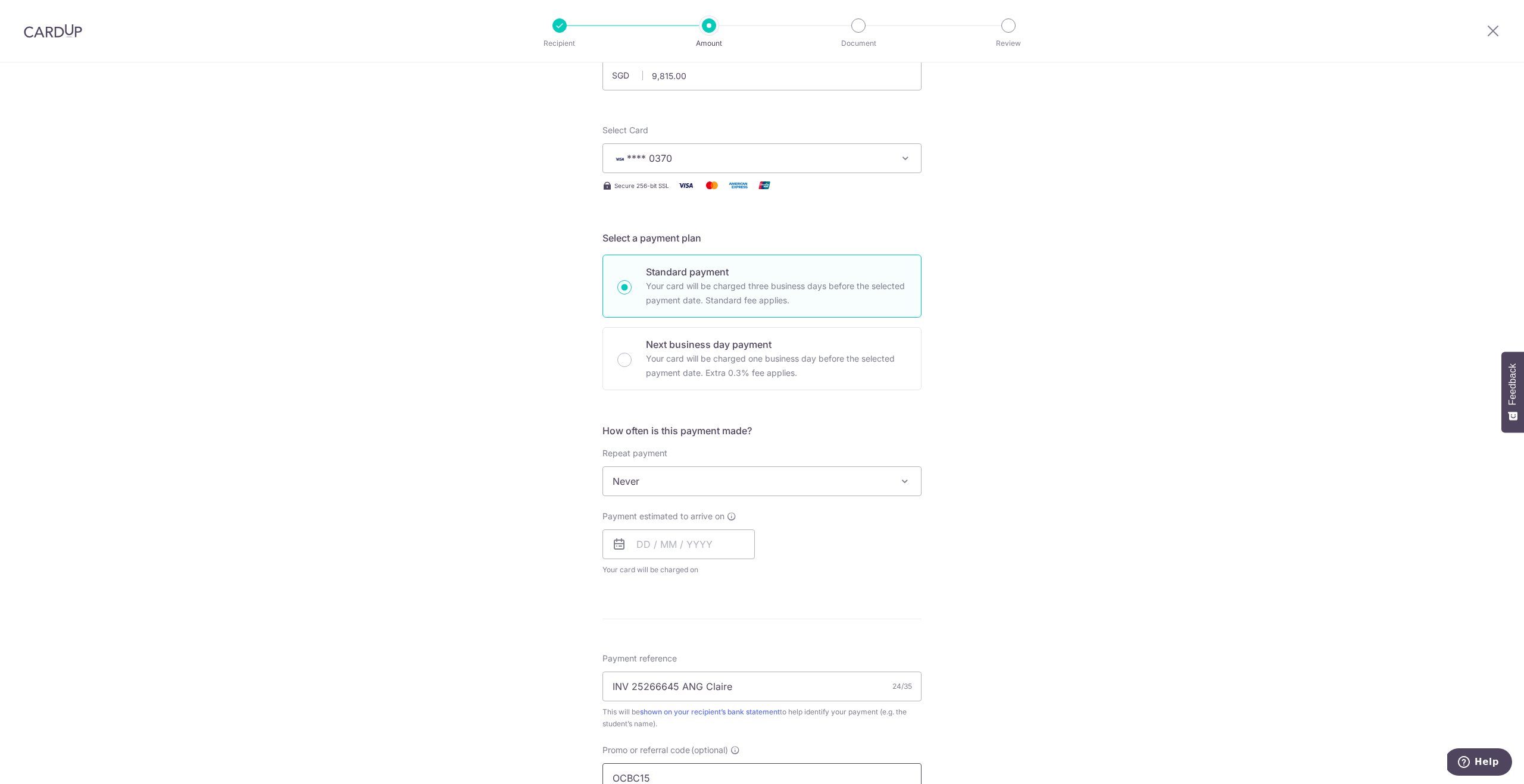
scroll to position [0, 0]
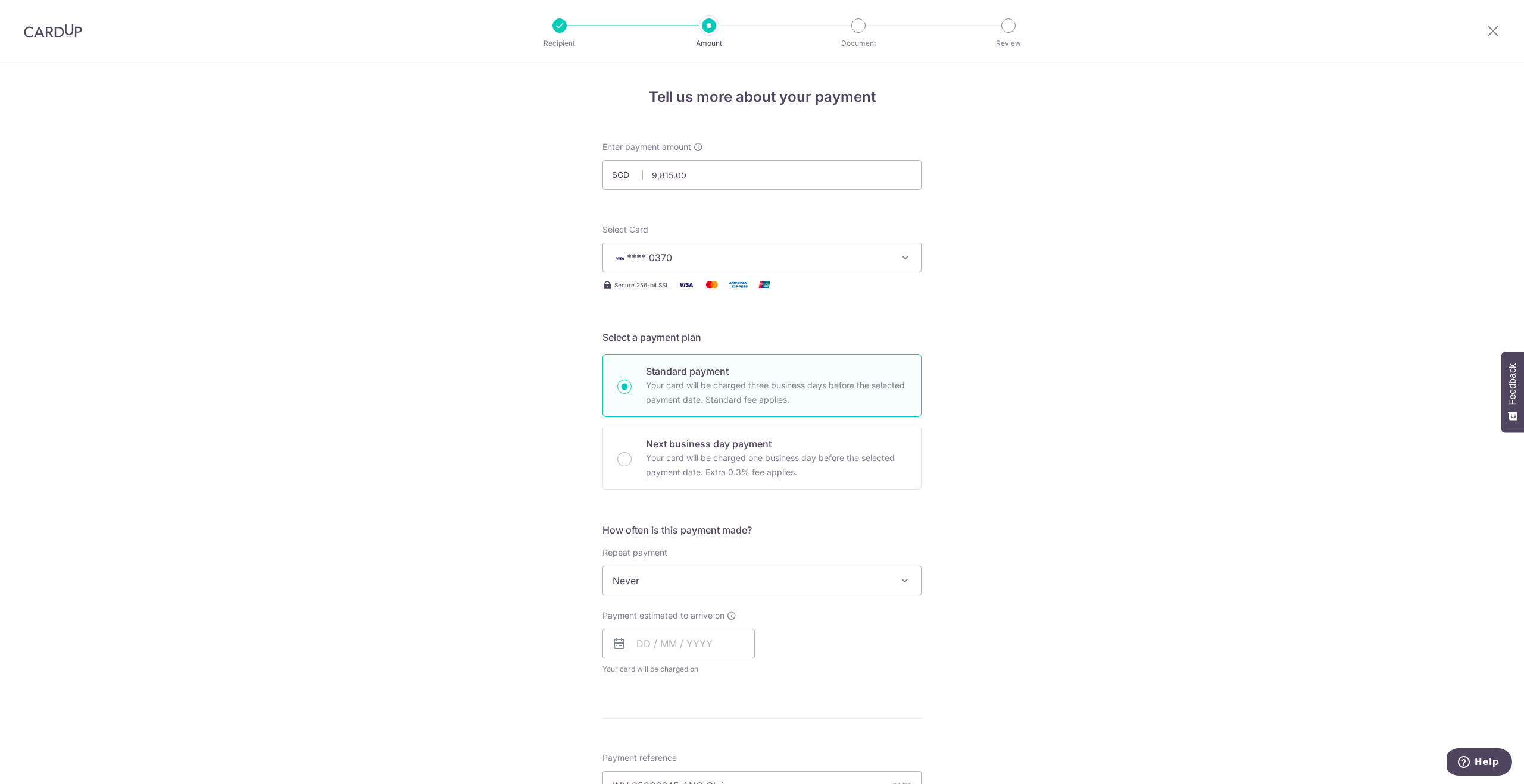
type input "OCBC15"
click at [29, 31] on img at bounding box center [53, 31] width 58 height 14
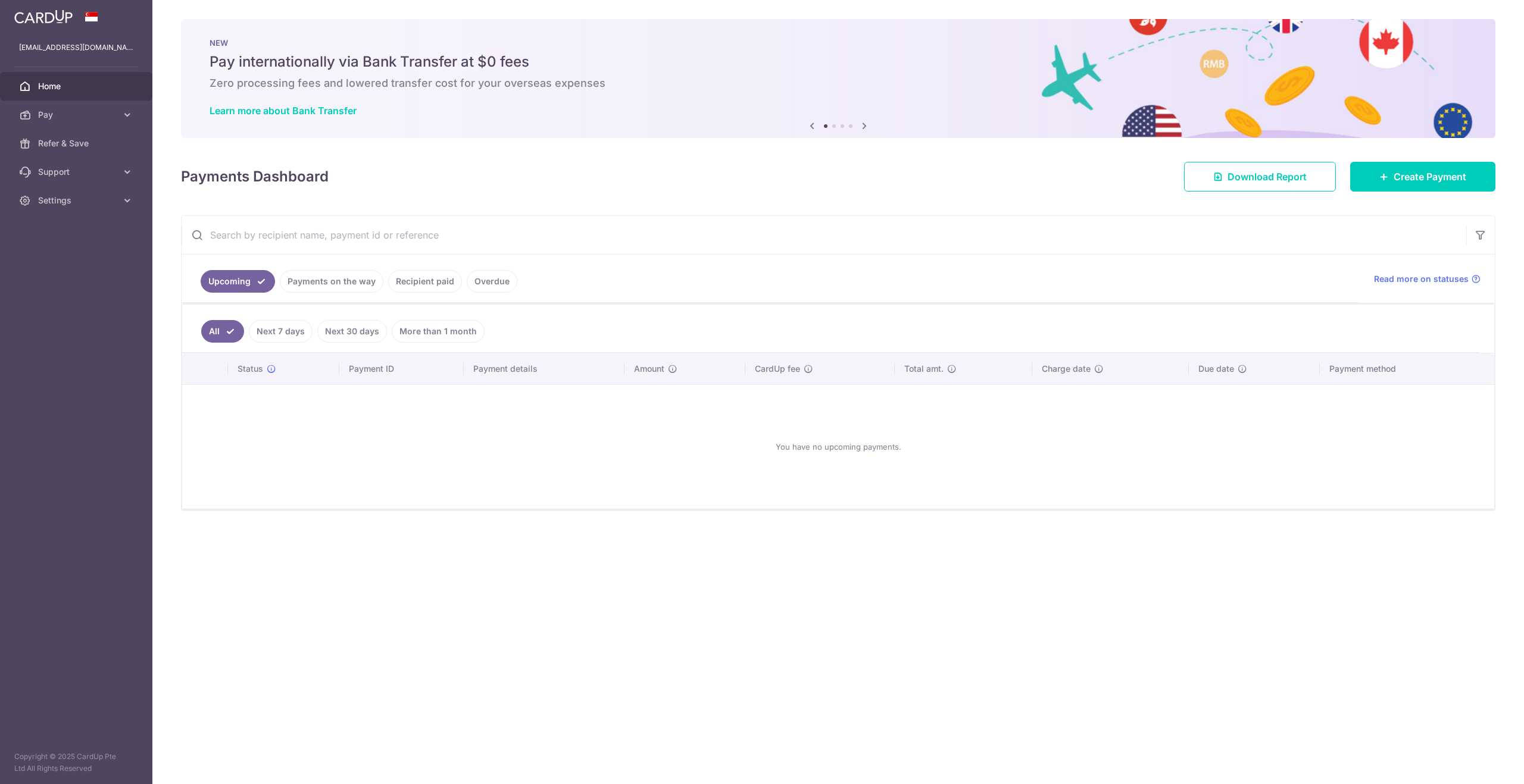
click at [356, 279] on link "Payments on the way" at bounding box center [331, 281] width 103 height 23
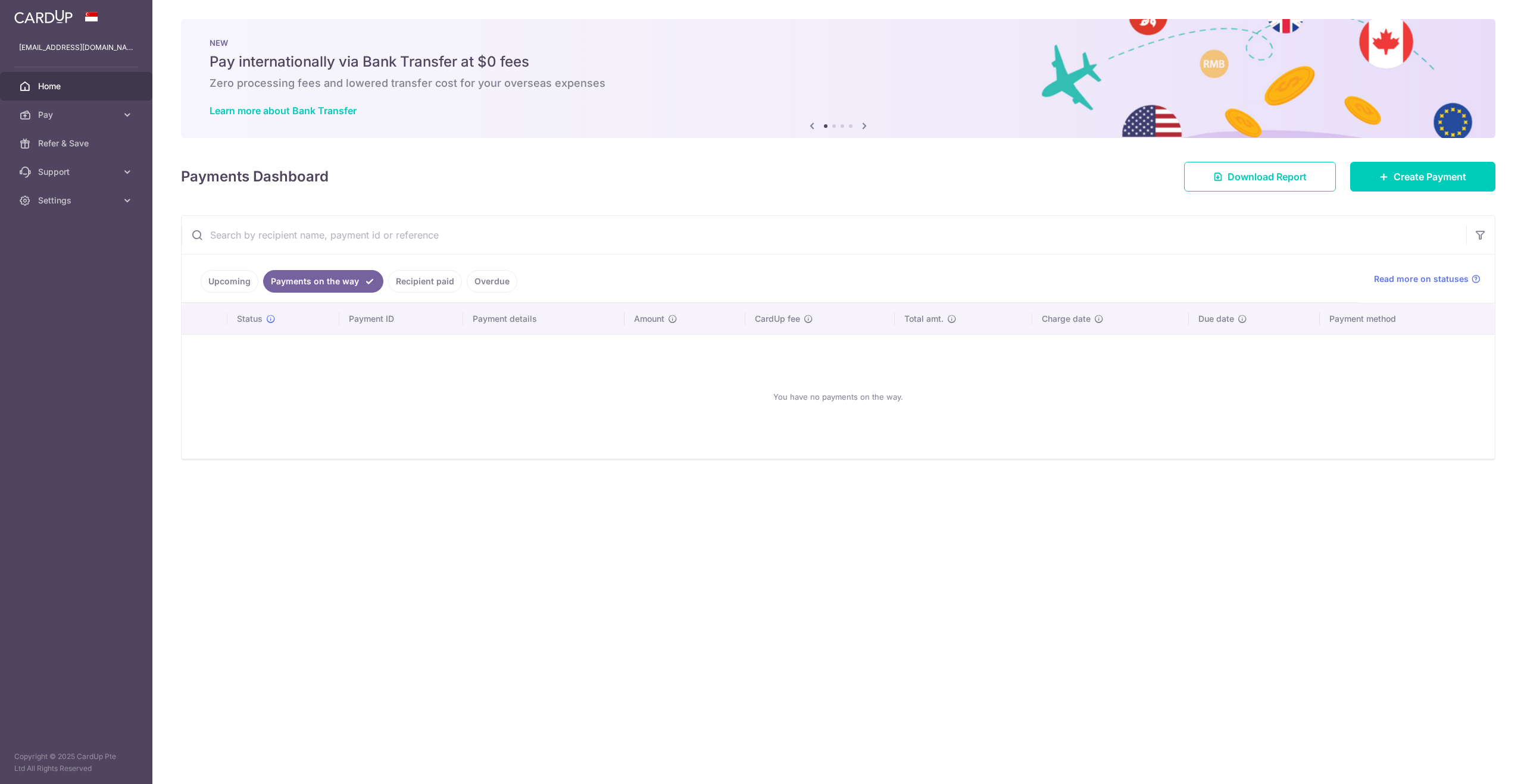
click at [462, 277] on li "Overdue" at bounding box center [489, 281] width 55 height 23
click at [439, 279] on link "Recipient paid" at bounding box center [425, 281] width 74 height 23
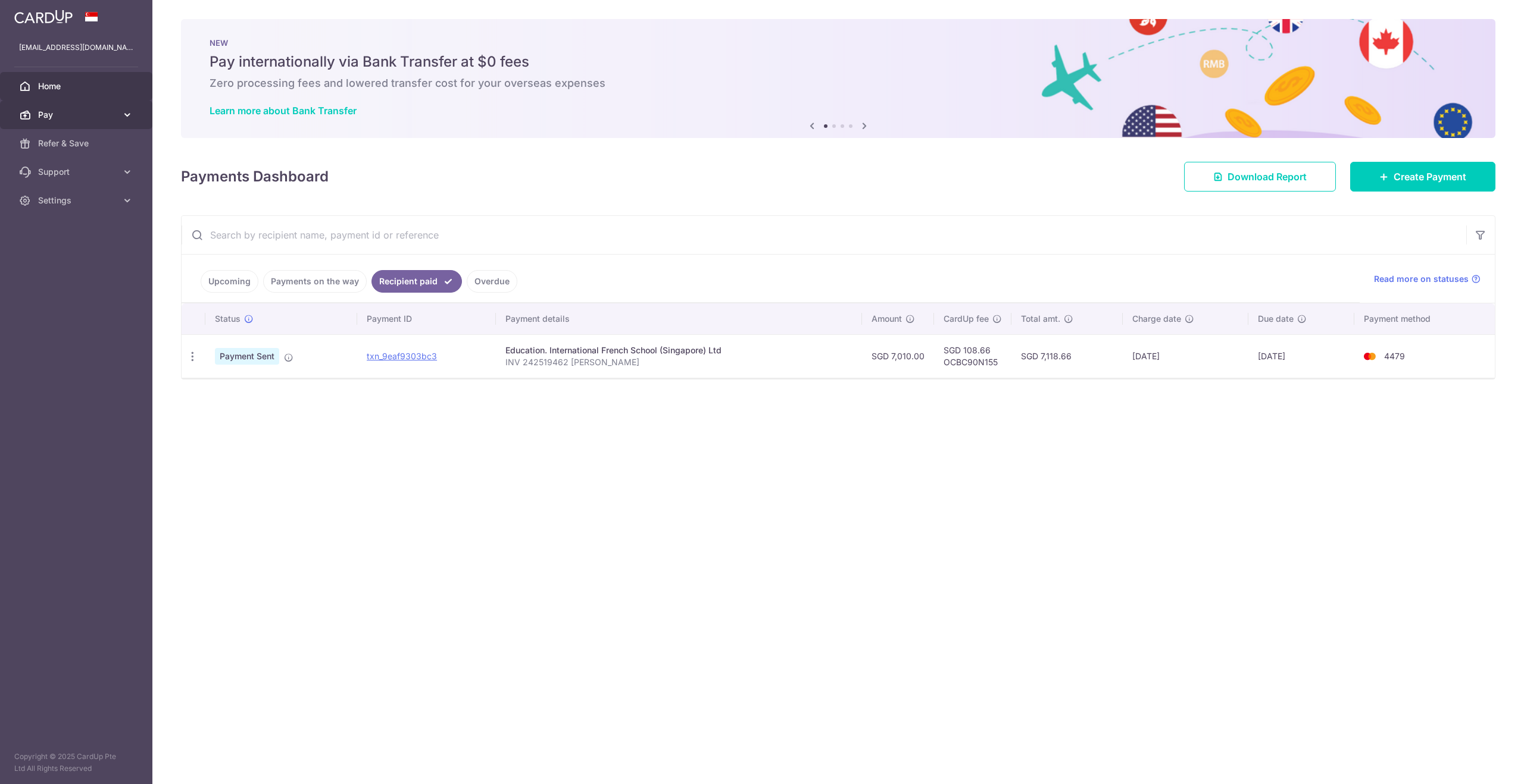
click at [55, 119] on span "Pay" at bounding box center [77, 115] width 79 height 12
click at [81, 149] on link "Payments" at bounding box center [76, 144] width 153 height 29
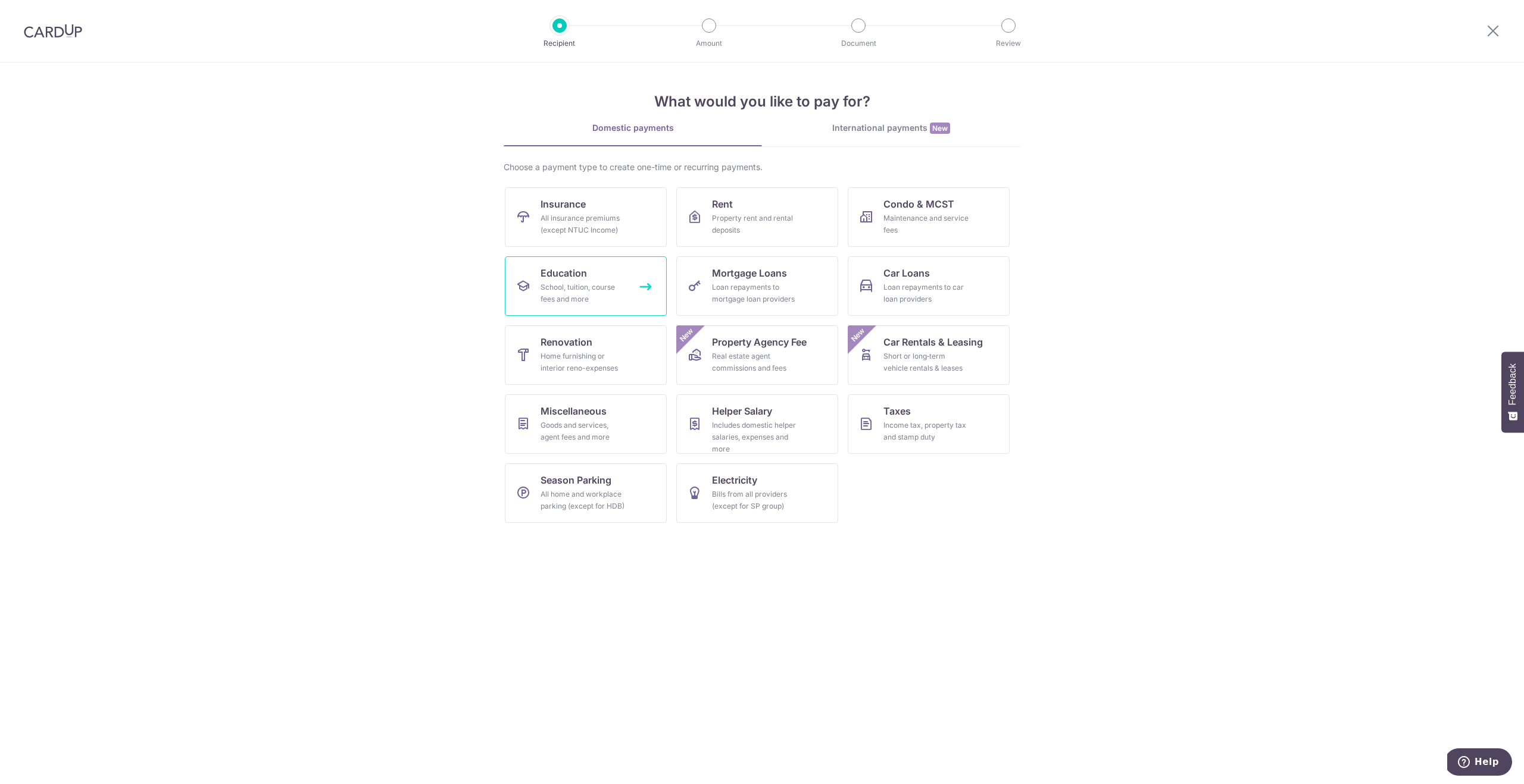
click at [567, 283] on div "School, tuition, course fees and more" at bounding box center [584, 293] width 86 height 24
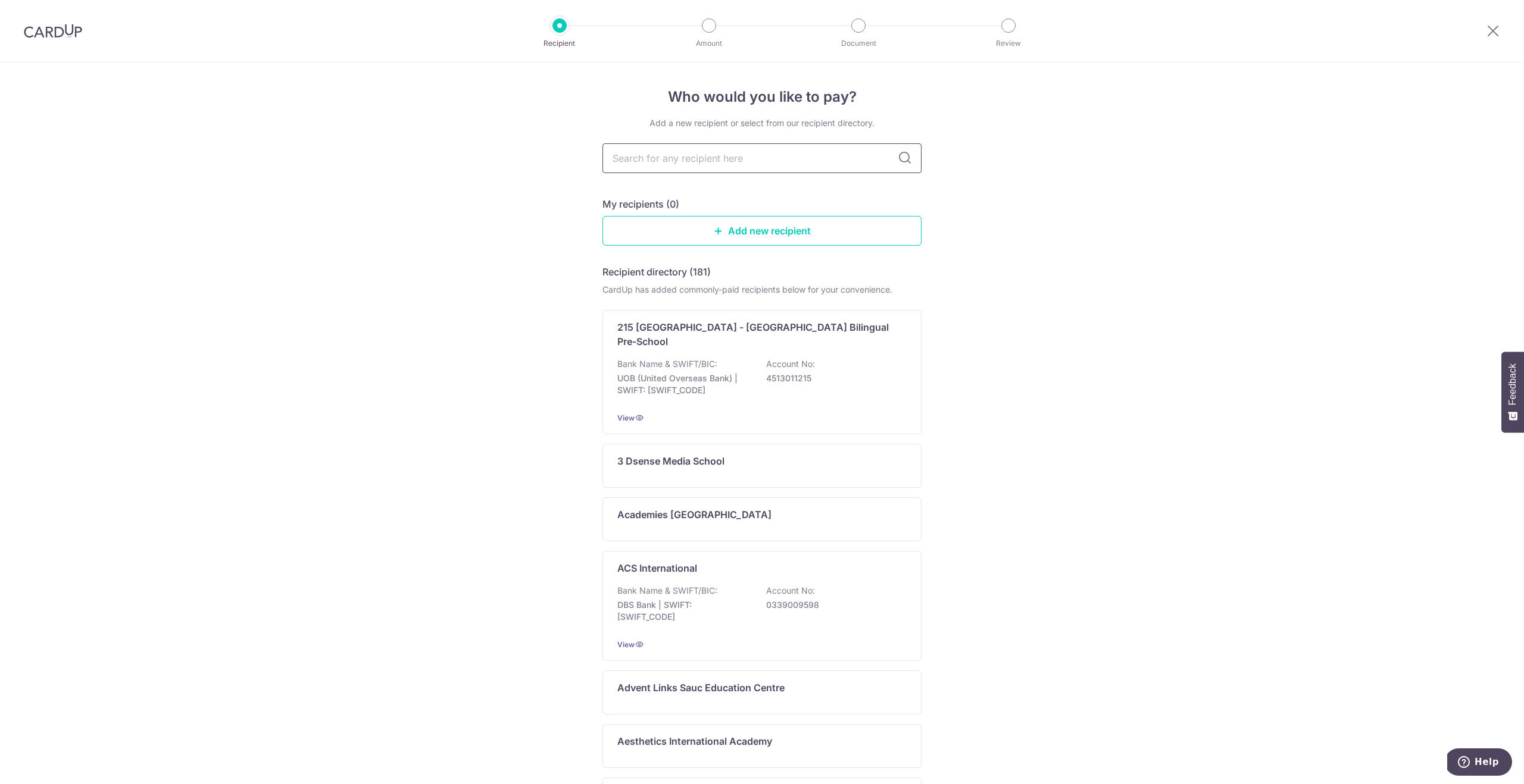
drag, startPoint x: 0, startPoint y: 0, endPoint x: 671, endPoint y: 165, distance: 691.0
click at [671, 165] on input "text" at bounding box center [762, 158] width 319 height 30
type input "international french school"
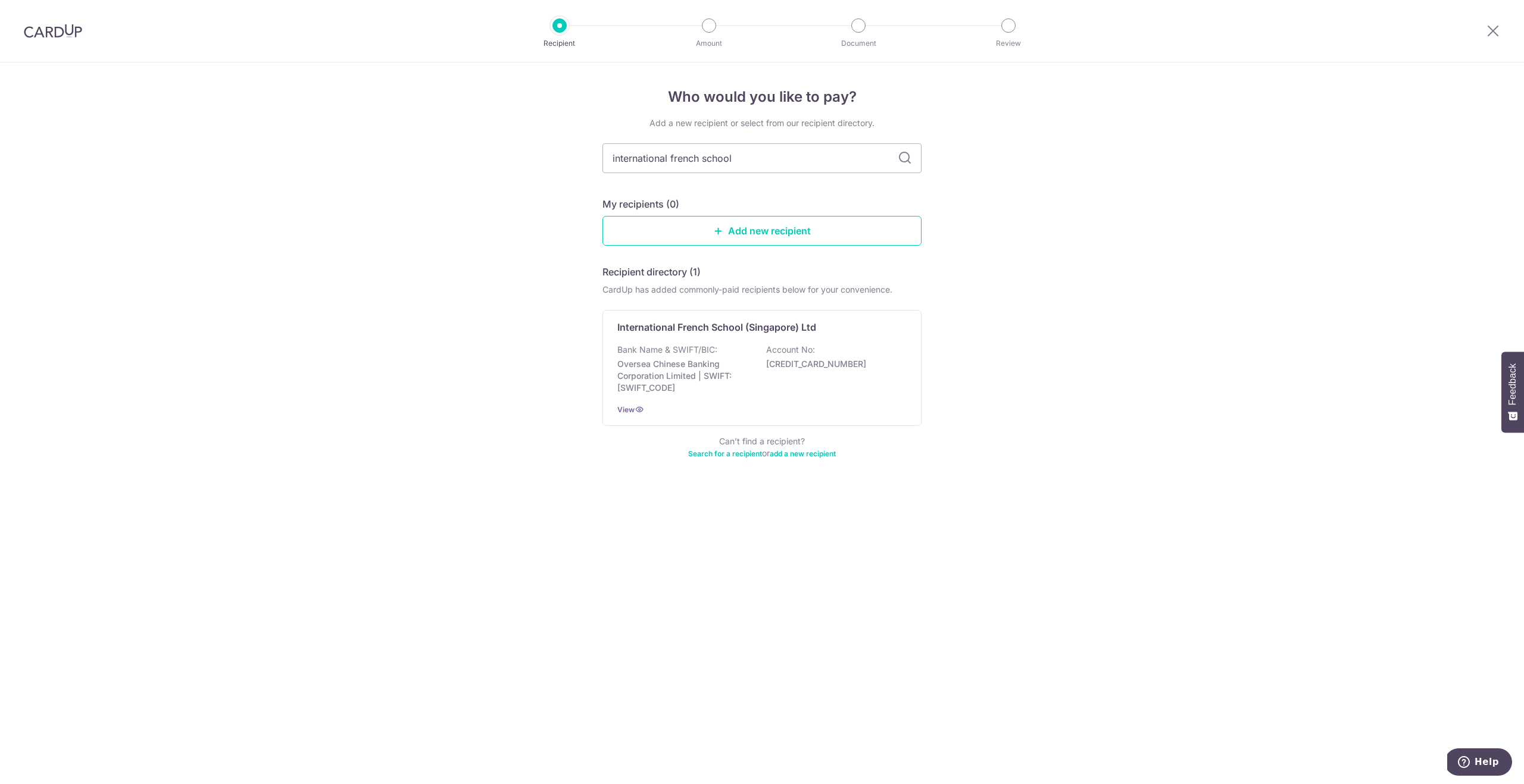
click at [1050, 372] on div "Who would you like to pay? Add a new recipient or select from our recipient dir…" at bounding box center [762, 423] width 1524 height 722
click at [771, 329] on p "International French School (Singapore) Ltd" at bounding box center [717, 327] width 199 height 14
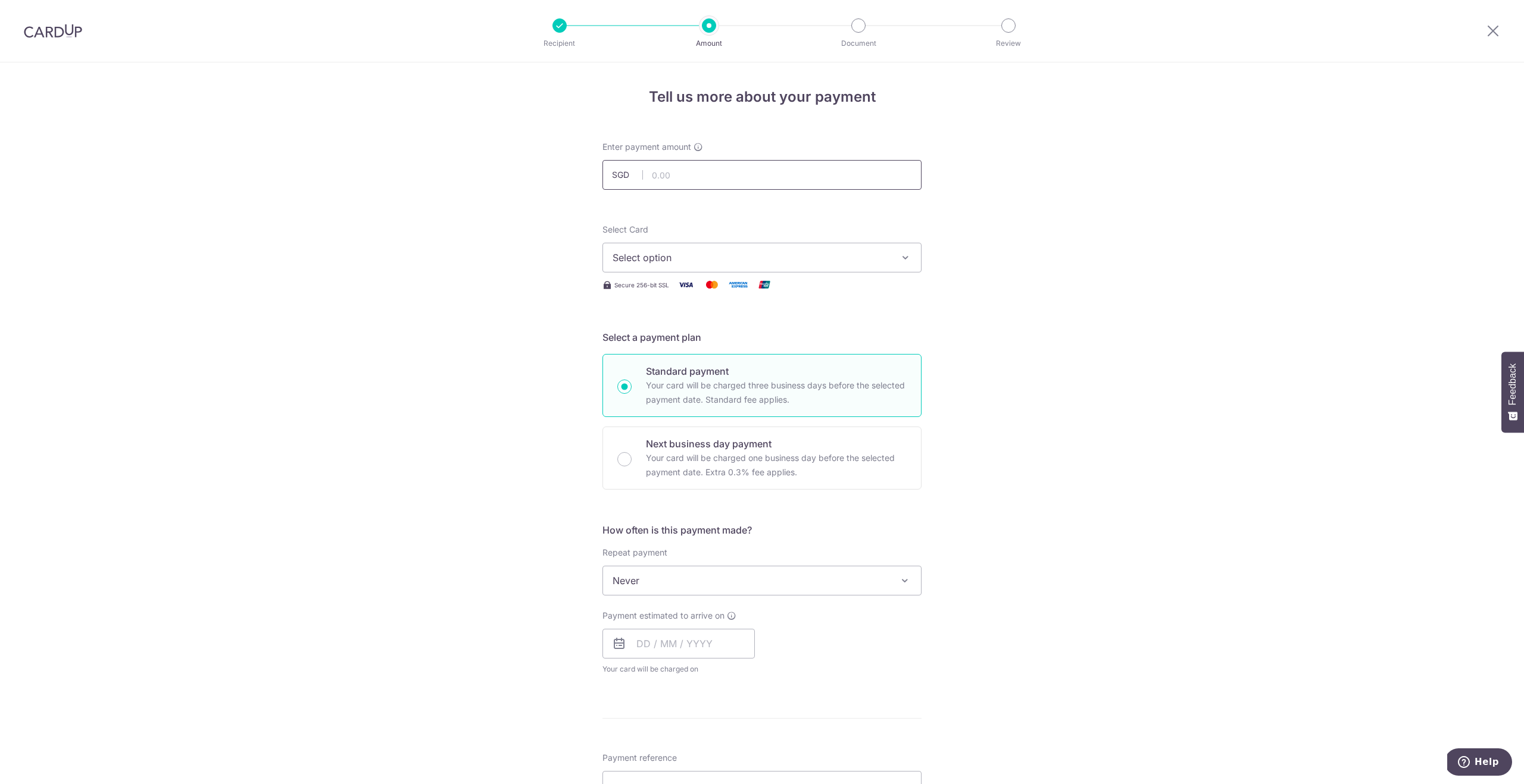
click at [701, 176] on input "text" at bounding box center [762, 175] width 319 height 30
type input "9,815.00"
click at [703, 261] on span "Select option" at bounding box center [751, 258] width 278 height 14
click at [699, 378] on span "**** 0370" at bounding box center [762, 372] width 299 height 14
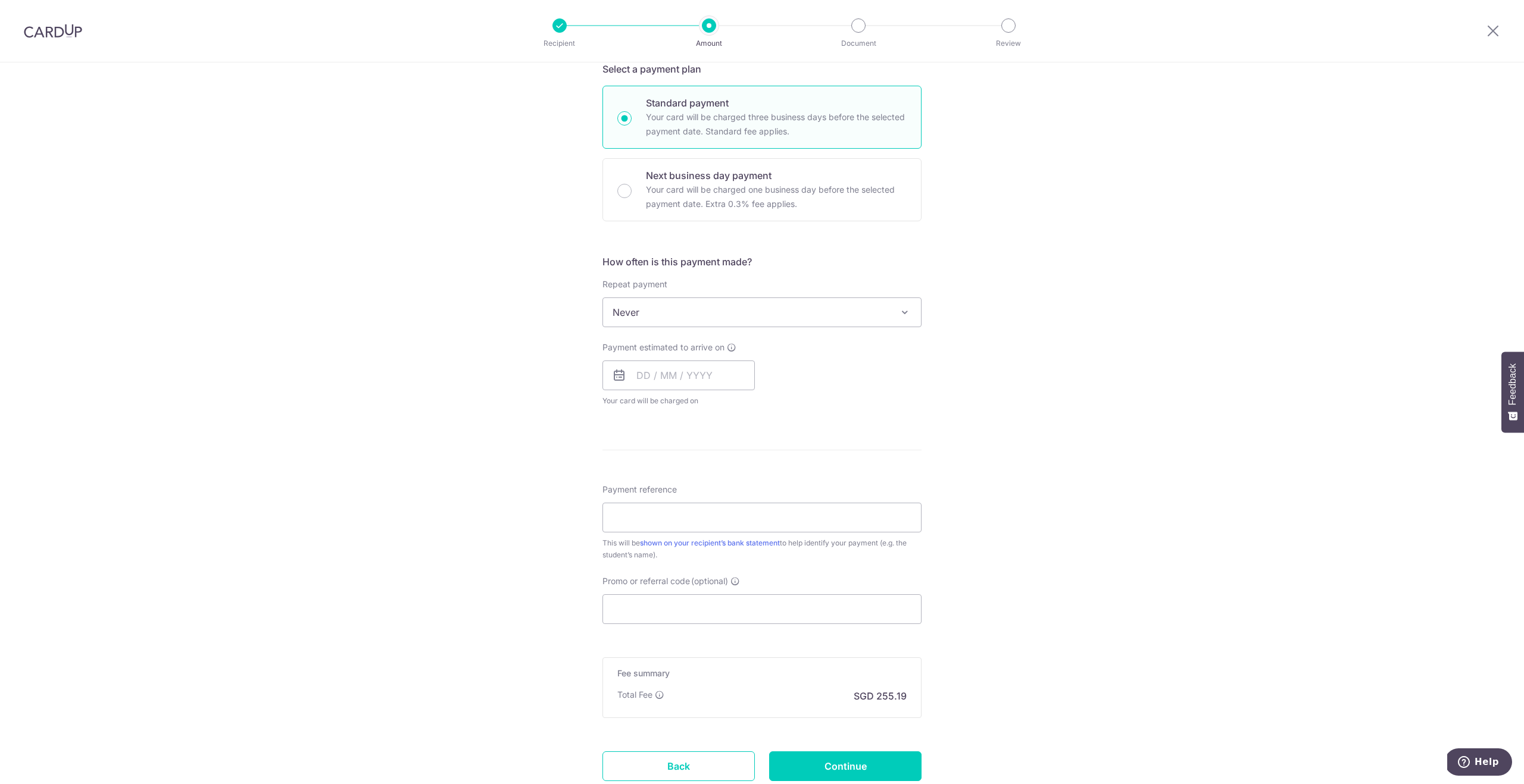
scroll to position [279, 0]
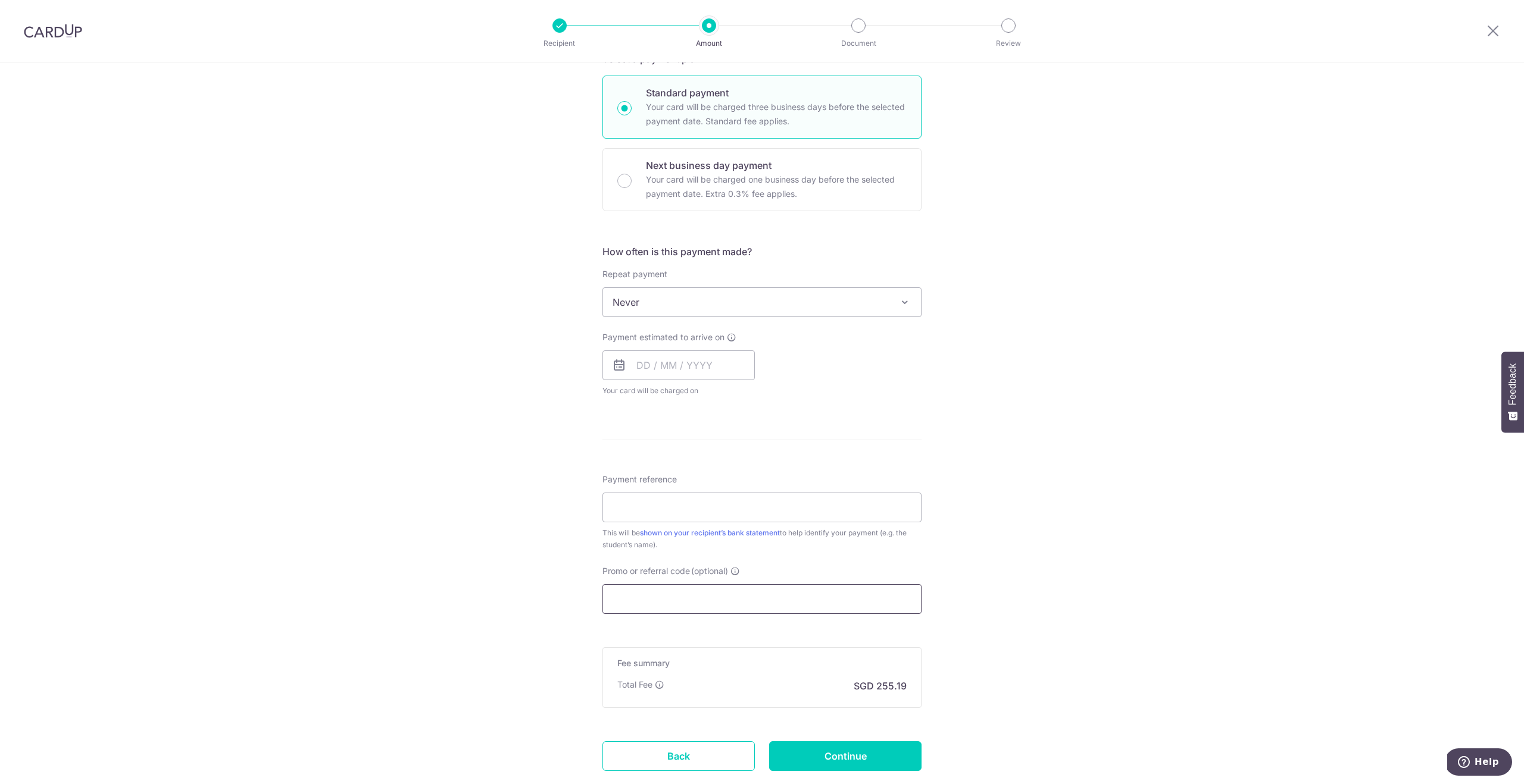
click at [688, 597] on input "Promo or referral code (optional)" at bounding box center [762, 600] width 319 height 30
paste input "OCBC15"
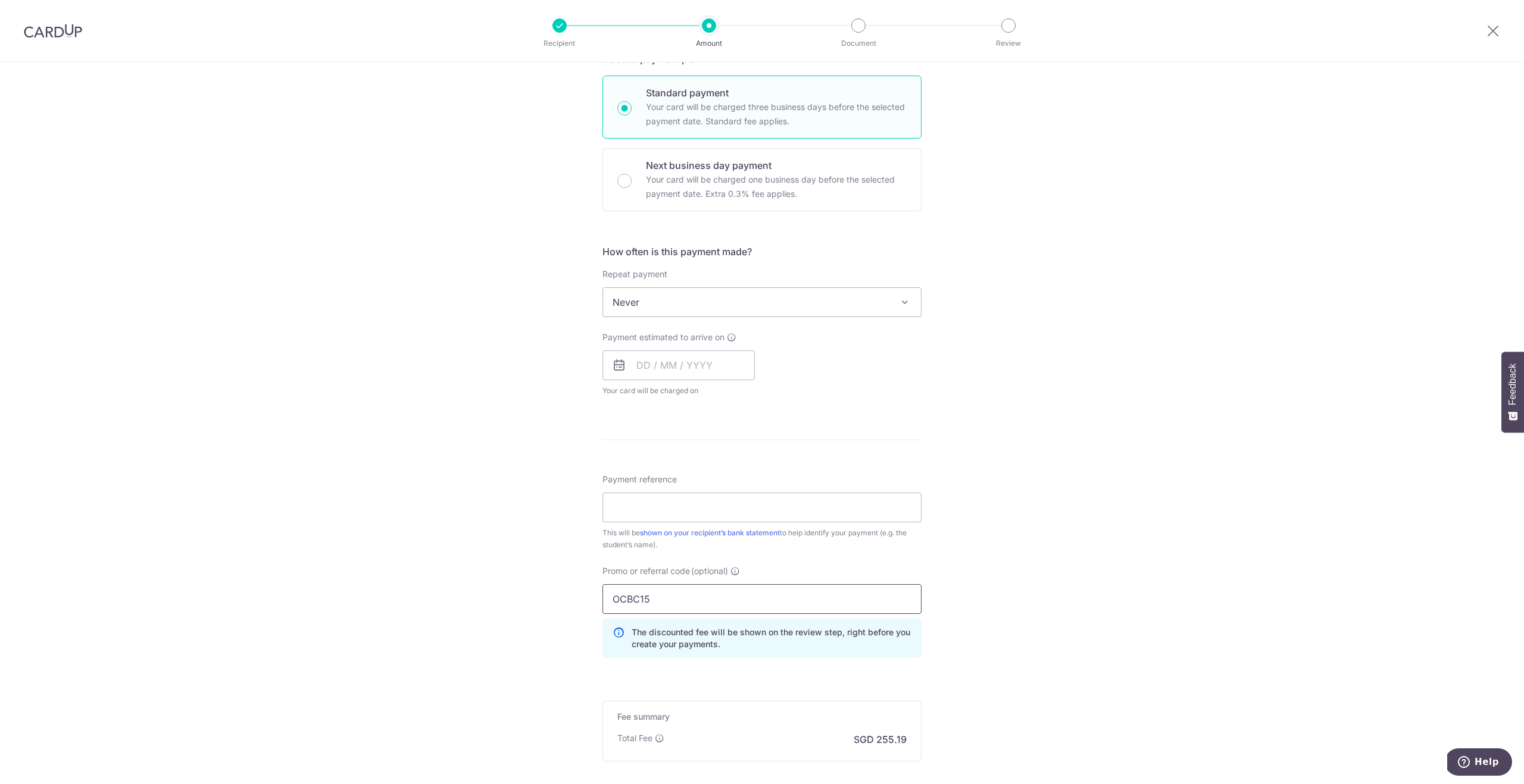
type input "OCBC15"
click at [1103, 514] on div "Tell us more about your payment Enter payment amount SGD 9,815.00 9815.00 Selec…" at bounding box center [762, 349] width 1524 height 1130
click at [660, 740] on icon at bounding box center [660, 739] width 10 height 10
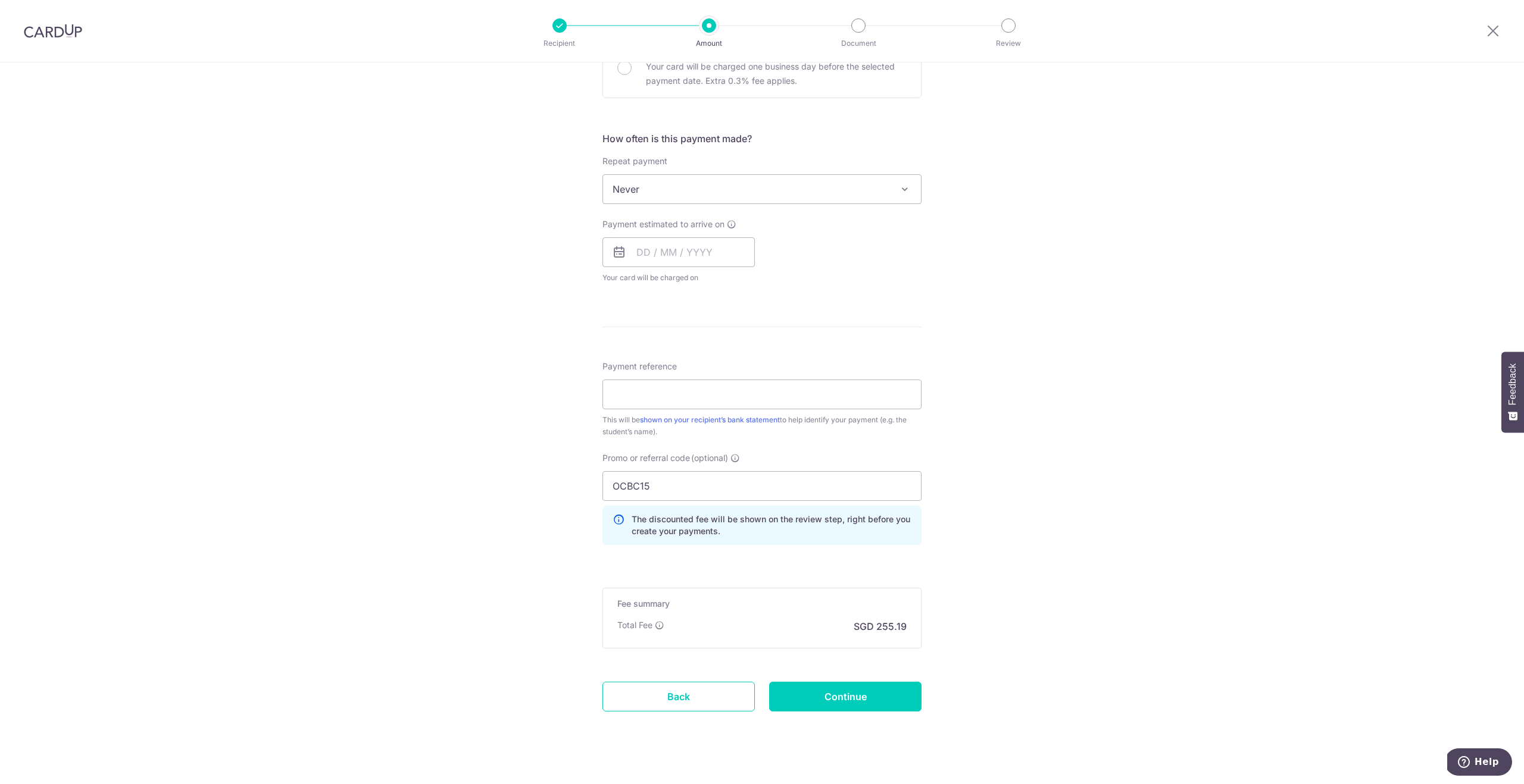
scroll to position [408, 0]
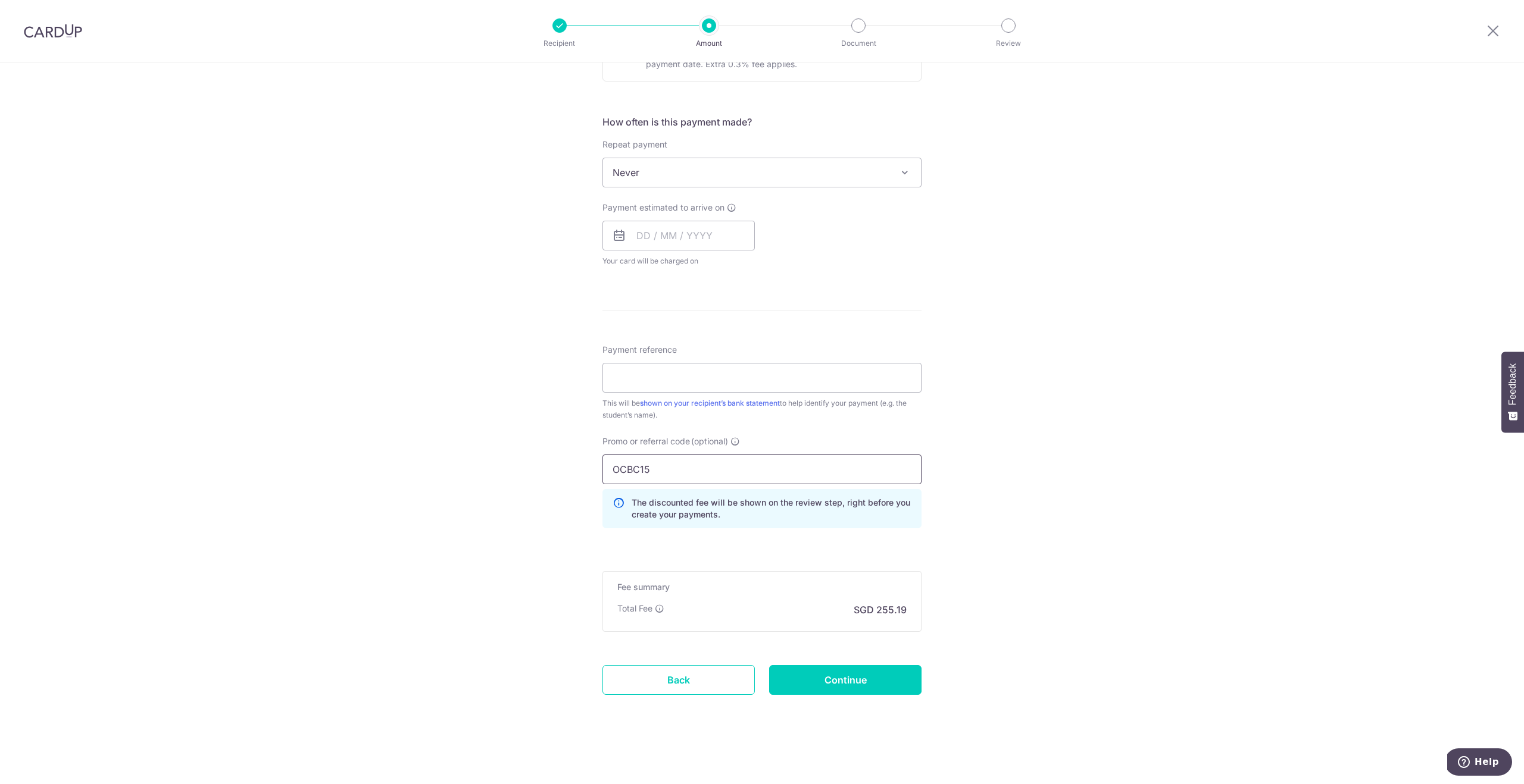
click at [680, 476] on input "OCBC15" at bounding box center [762, 470] width 319 height 30
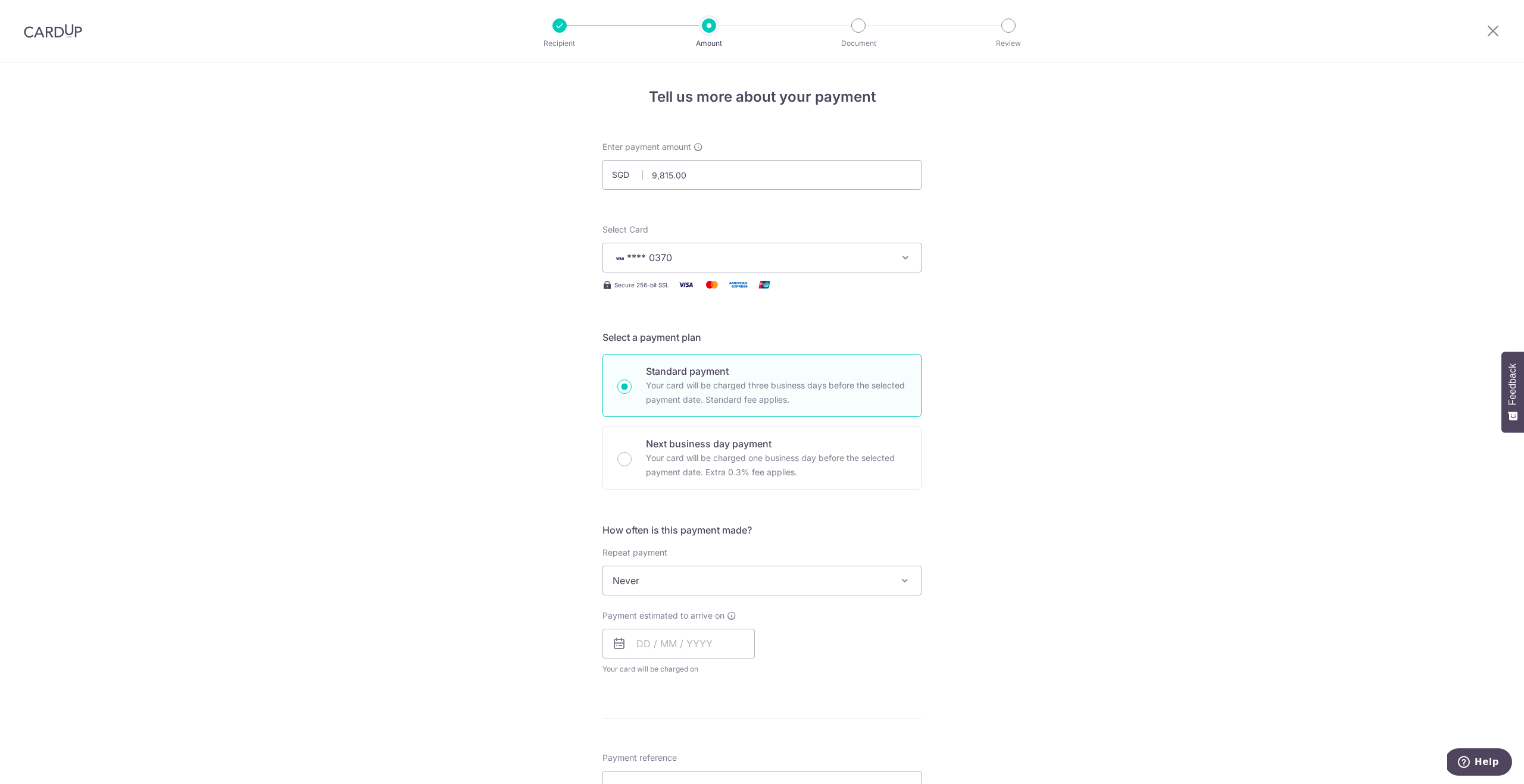
scroll to position [39, 0]
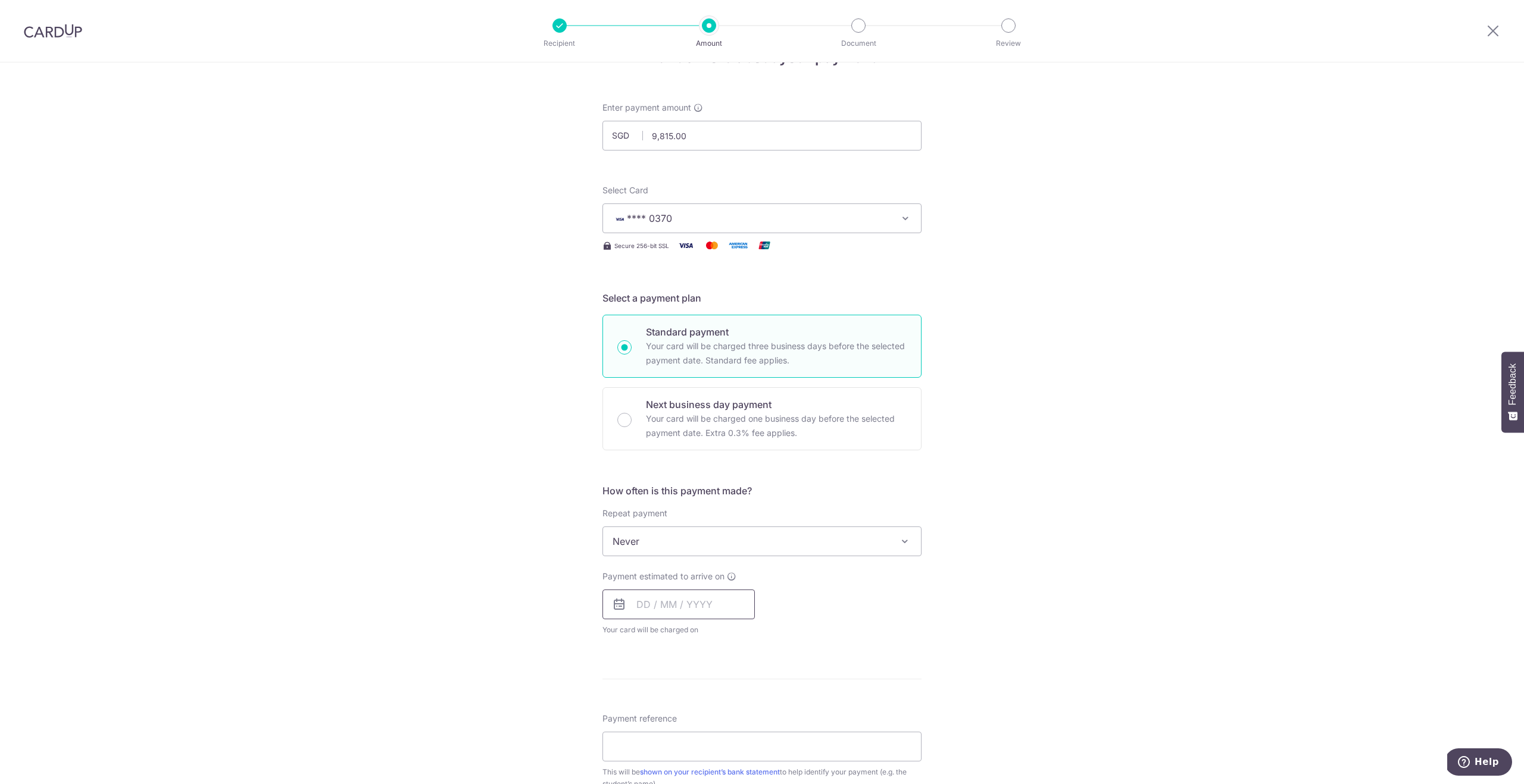
click at [641, 606] on input "text" at bounding box center [678, 605] width 153 height 30
click at [959, 601] on div "Tell us more about your payment Enter payment amount SGD 9,815.00 9815.00 Selec…" at bounding box center [762, 604] width 1524 height 1162
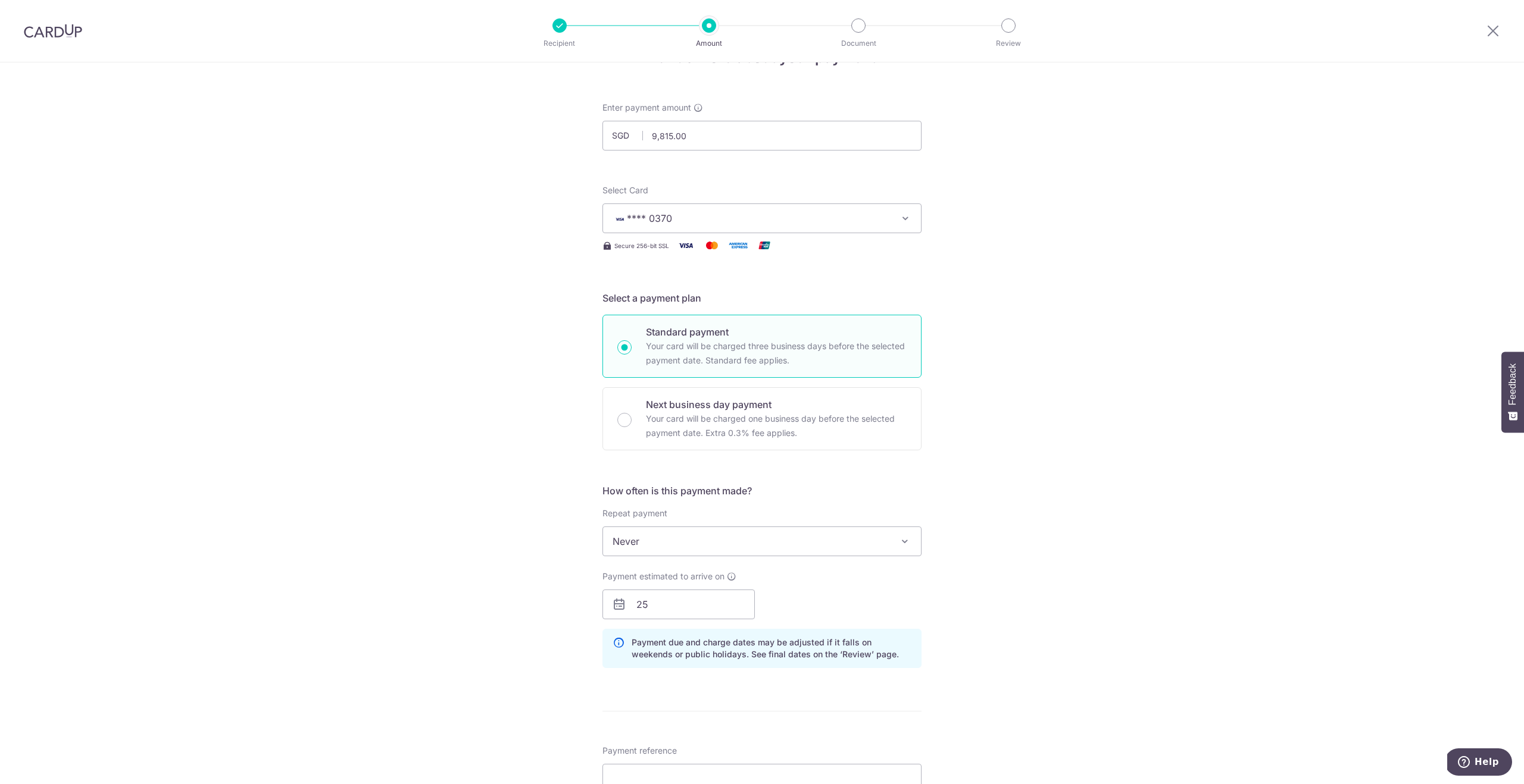
scroll to position [32, 0]
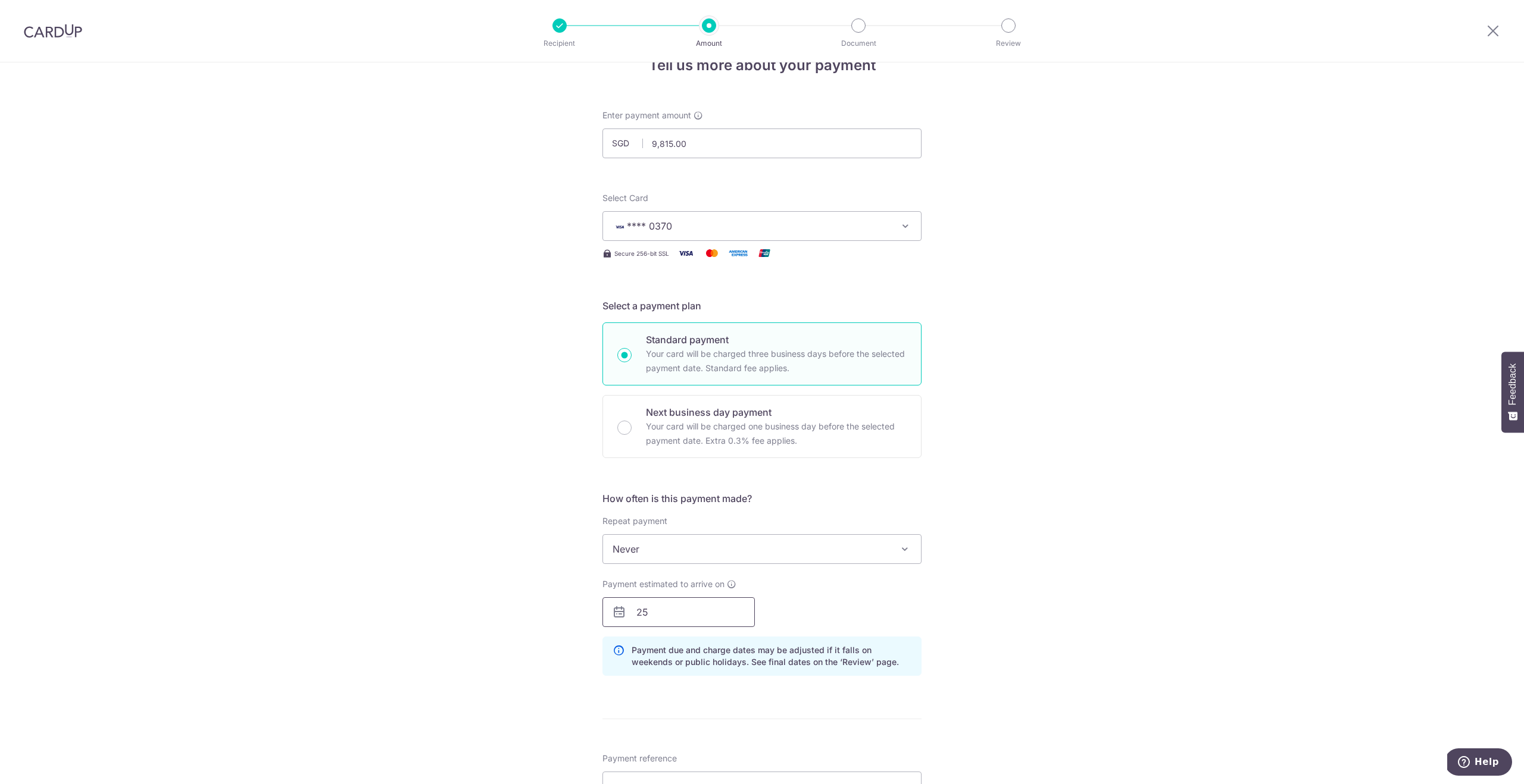
click at [681, 619] on input "25" at bounding box center [678, 613] width 153 height 30
click at [727, 767] on link "25" at bounding box center [722, 768] width 19 height 19
type input "25/09/2025"
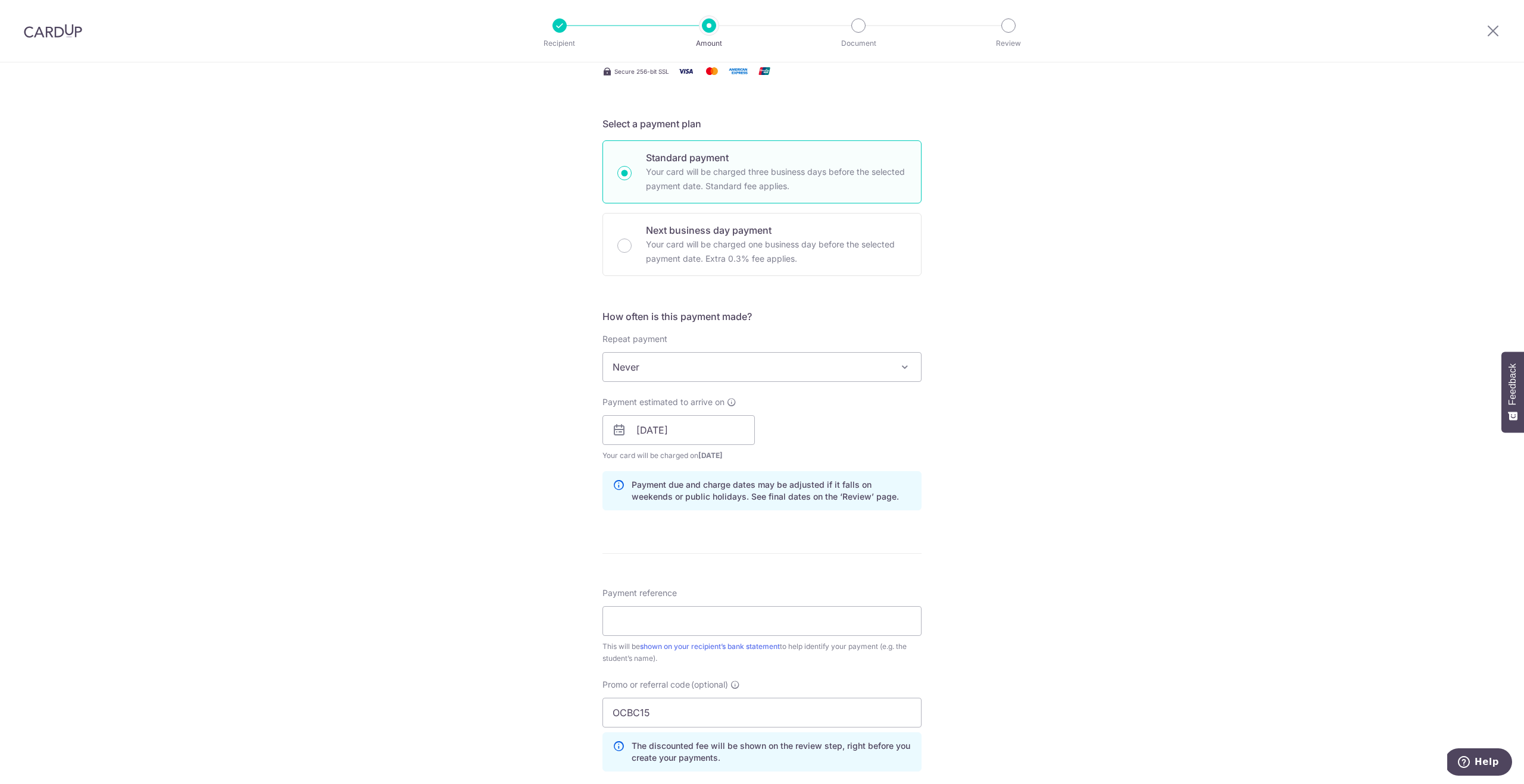
scroll to position [219, 0]
click at [851, 622] on input "Payment reference" at bounding box center [762, 616] width 319 height 30
drag, startPoint x: 787, startPoint y: 613, endPoint x: 794, endPoint y: 358, distance: 255.1
click at [786, 613] on input "INV 242519462 ANG Claire" at bounding box center [762, 616] width 319 height 30
drag, startPoint x: 681, startPoint y: 614, endPoint x: 633, endPoint y: 614, distance: 48.0
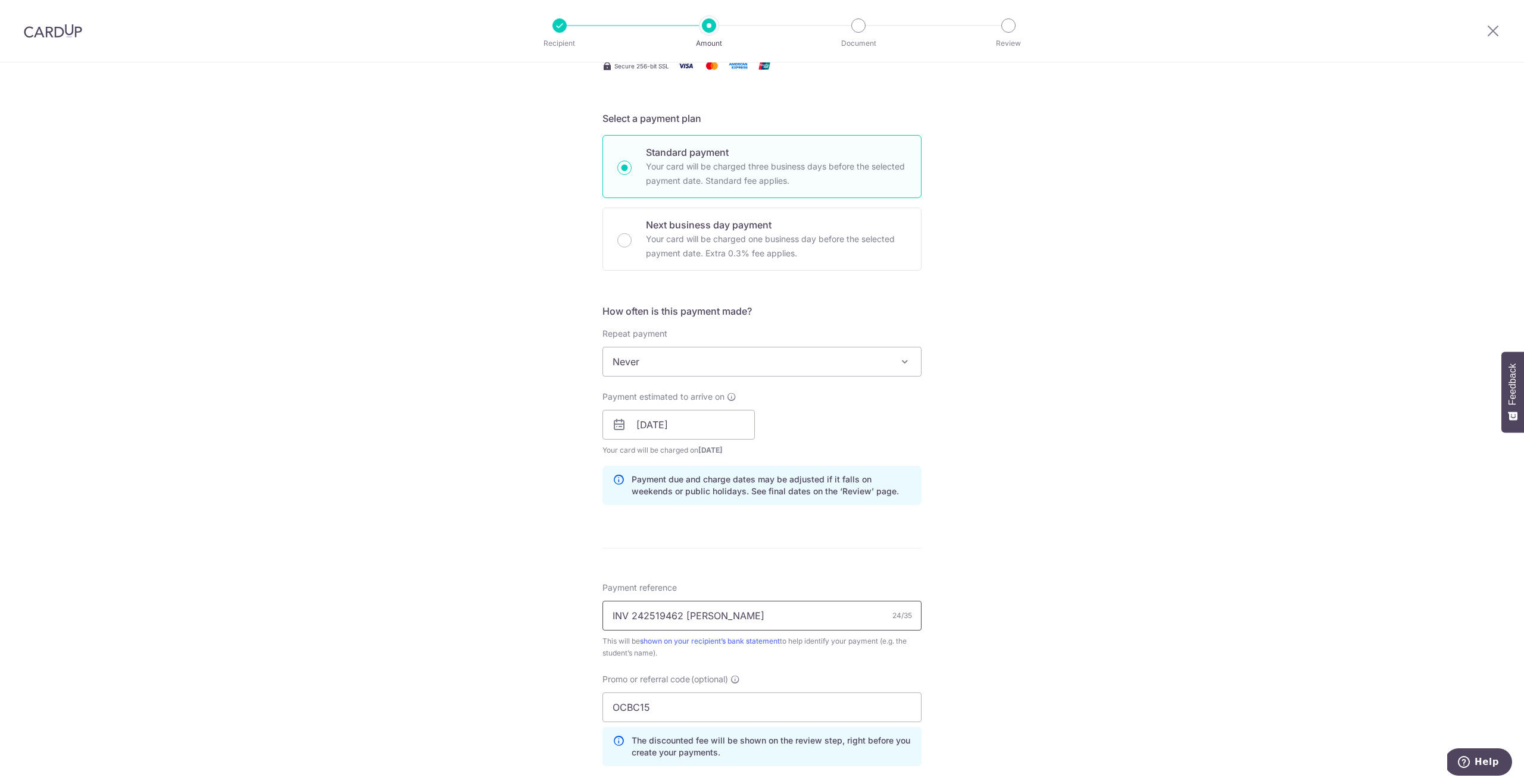
click at [633, 614] on input "INV 242519462 ANG Claire" at bounding box center [762, 616] width 319 height 30
paste input "5266645"
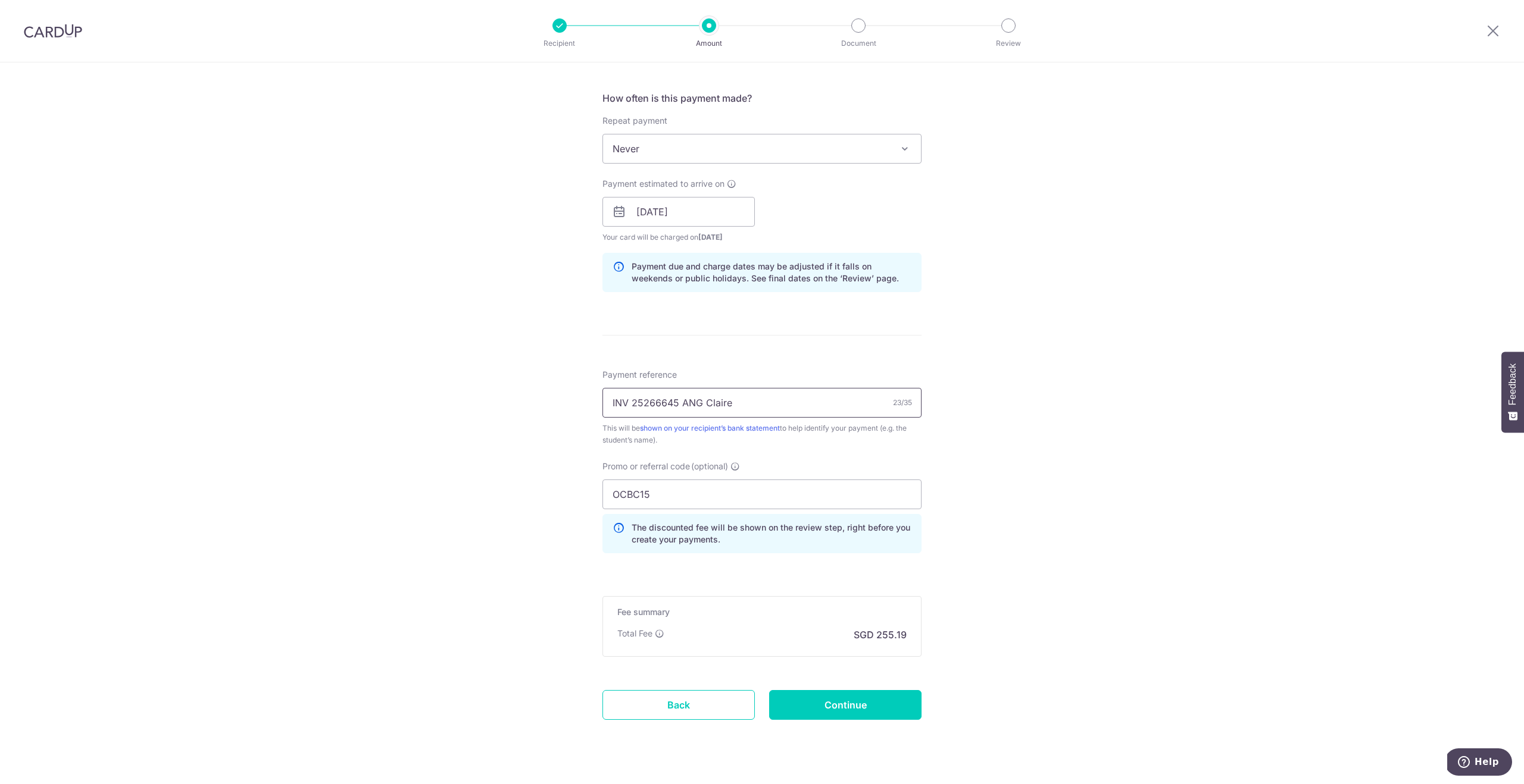
scroll to position [434, 0]
type input "INV 25266645 ANG Claire"
click at [872, 705] on input "Continue" at bounding box center [846, 703] width 153 height 30
type input "Create Schedule"
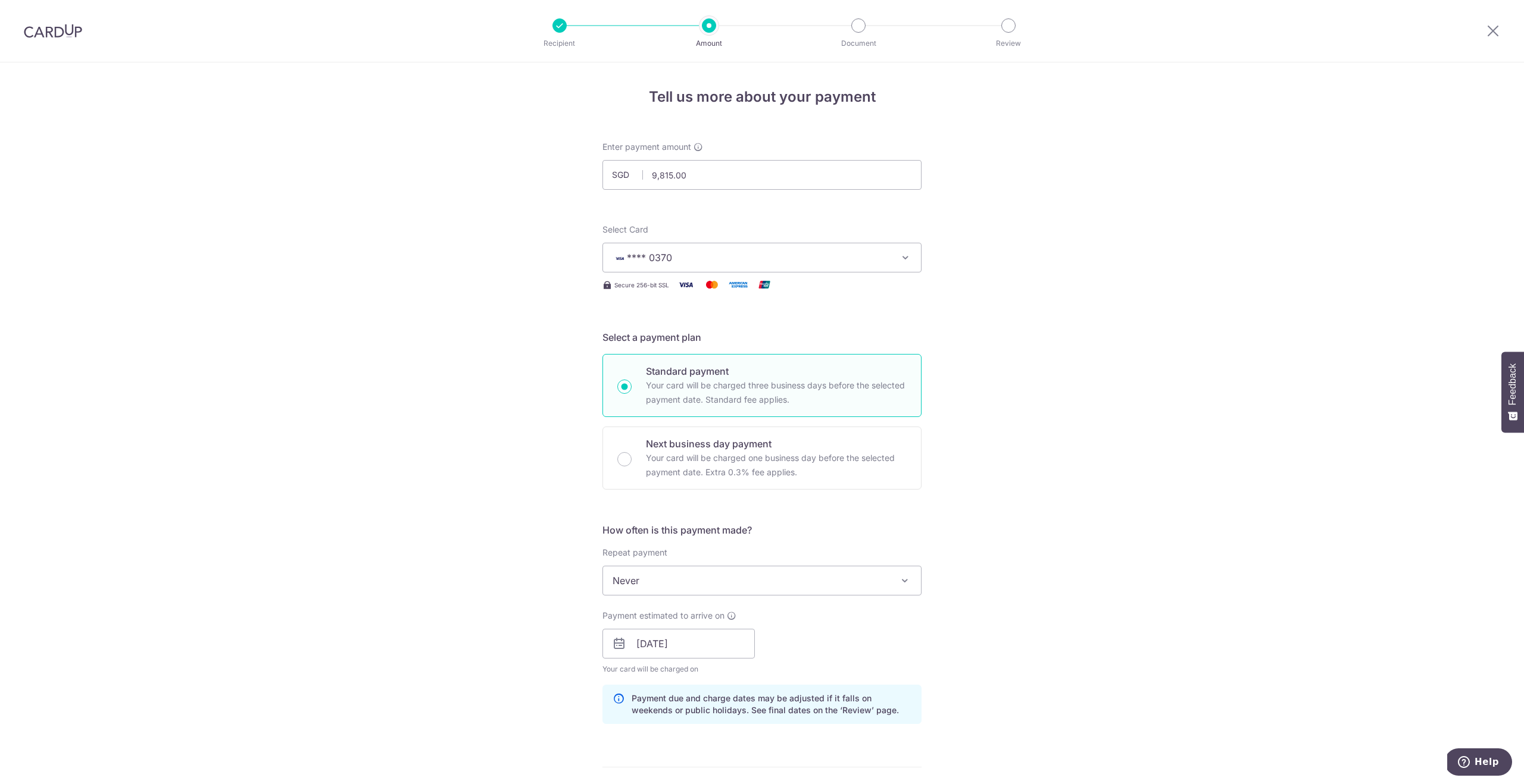
scroll to position [474, 0]
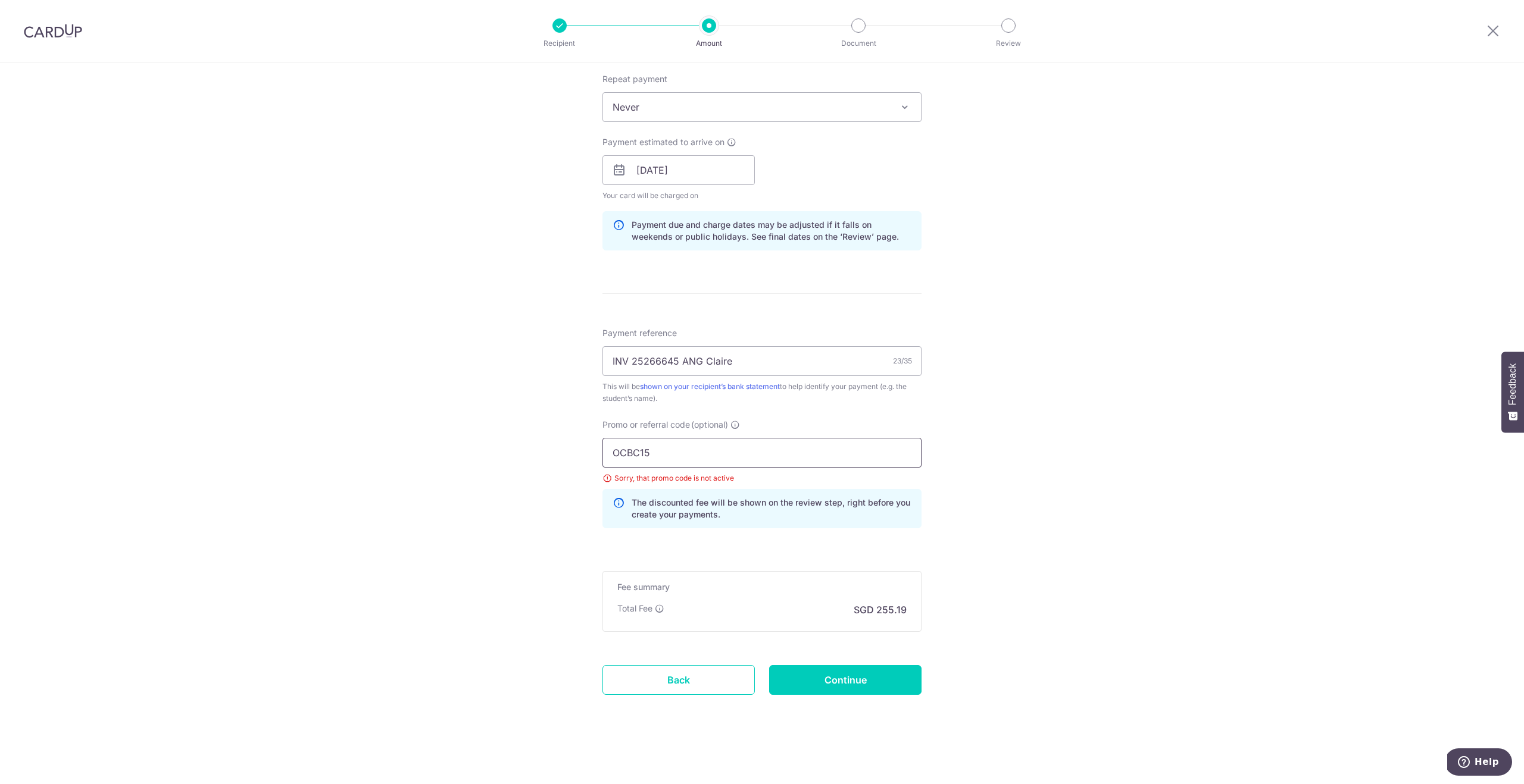
drag, startPoint x: 665, startPoint y: 454, endPoint x: 473, endPoint y: 433, distance: 193.1
click at [473, 433] on div "Tell us more about your payment Enter payment amount SGD 9,815.00 9815.00 Selec…" at bounding box center [762, 186] width 1524 height 1195
paste input "5"
type input "OCBC155"
click at [845, 685] on input "Continue" at bounding box center [846, 680] width 153 height 30
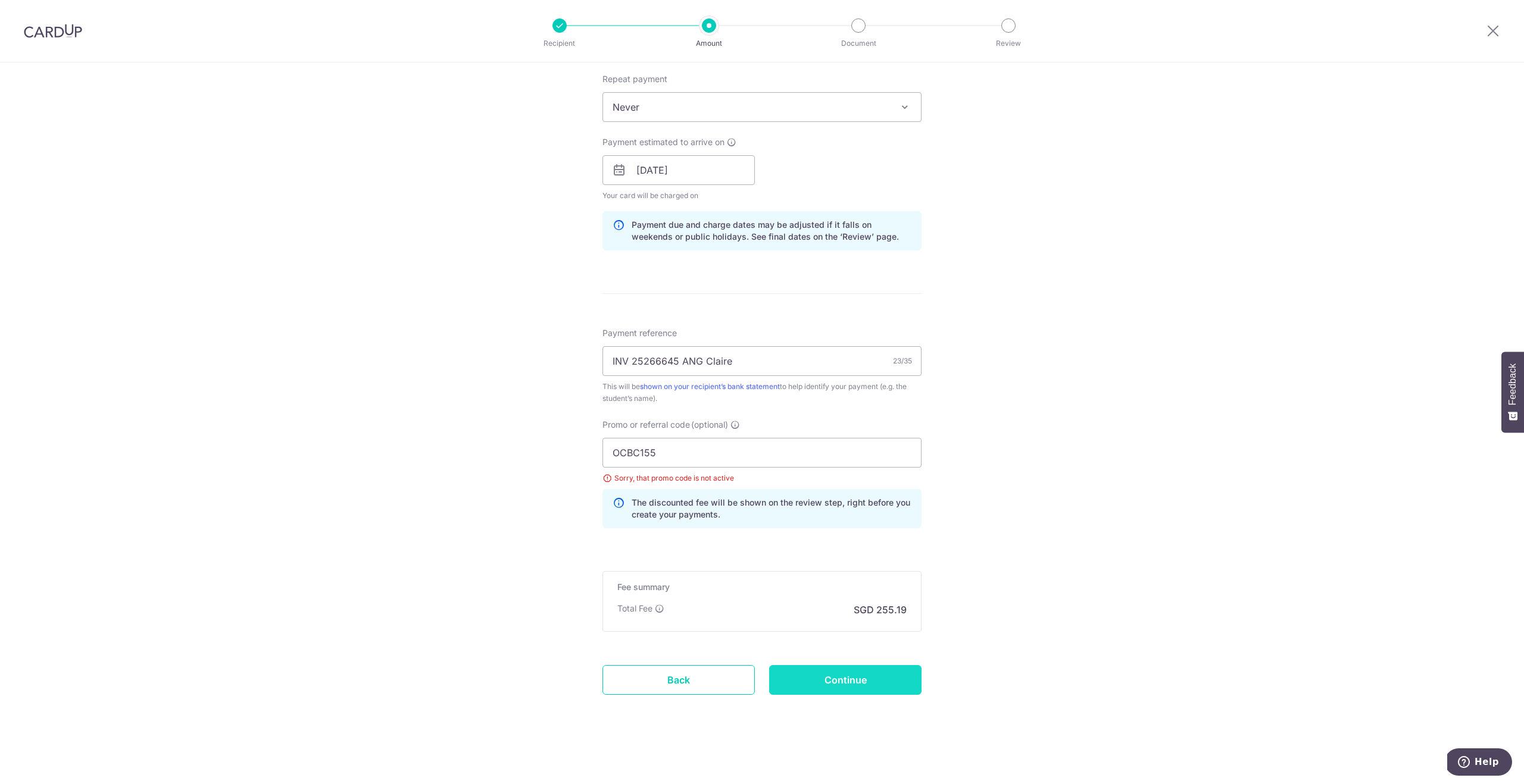
type input "Update Schedule"
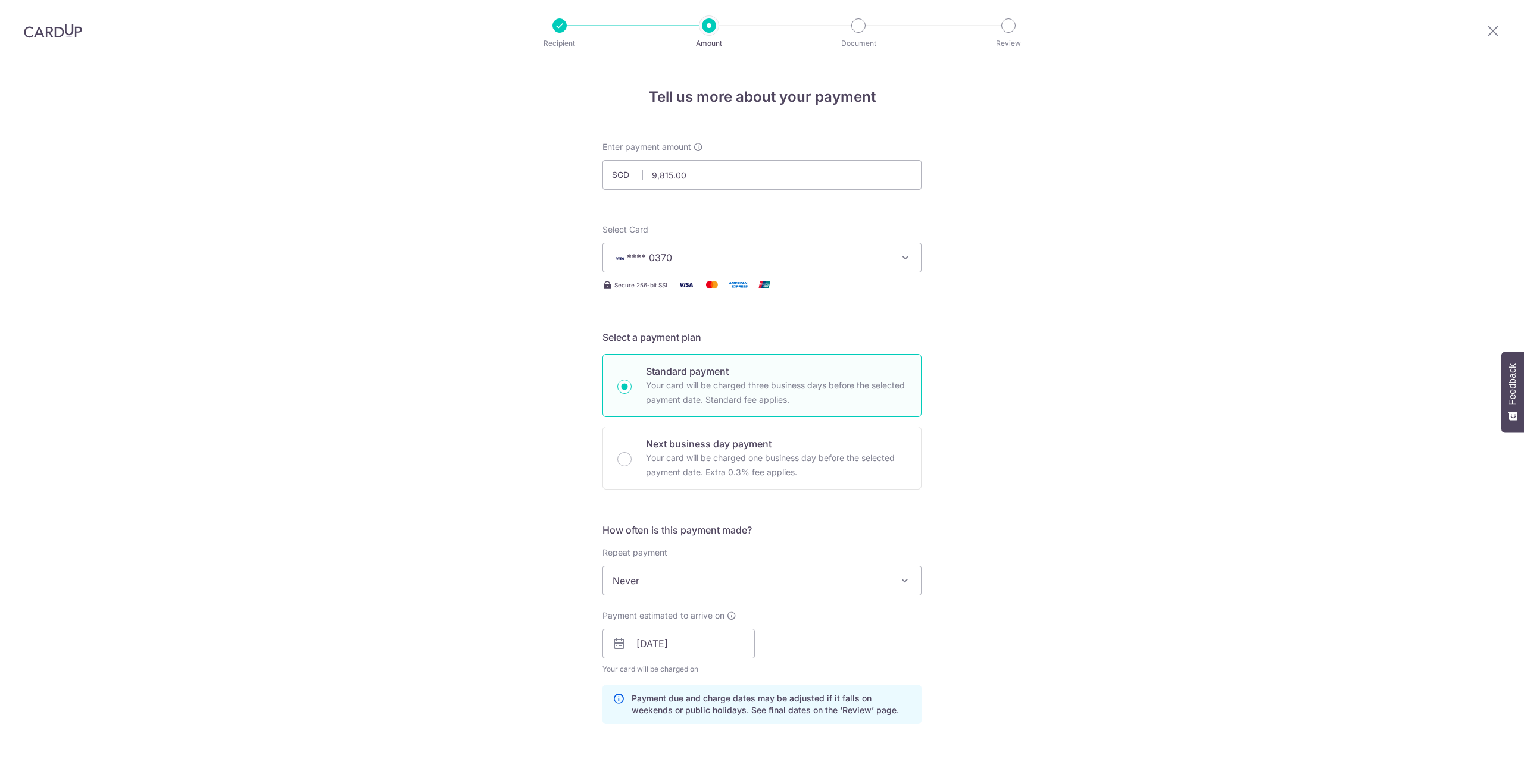
scroll to position [474, 0]
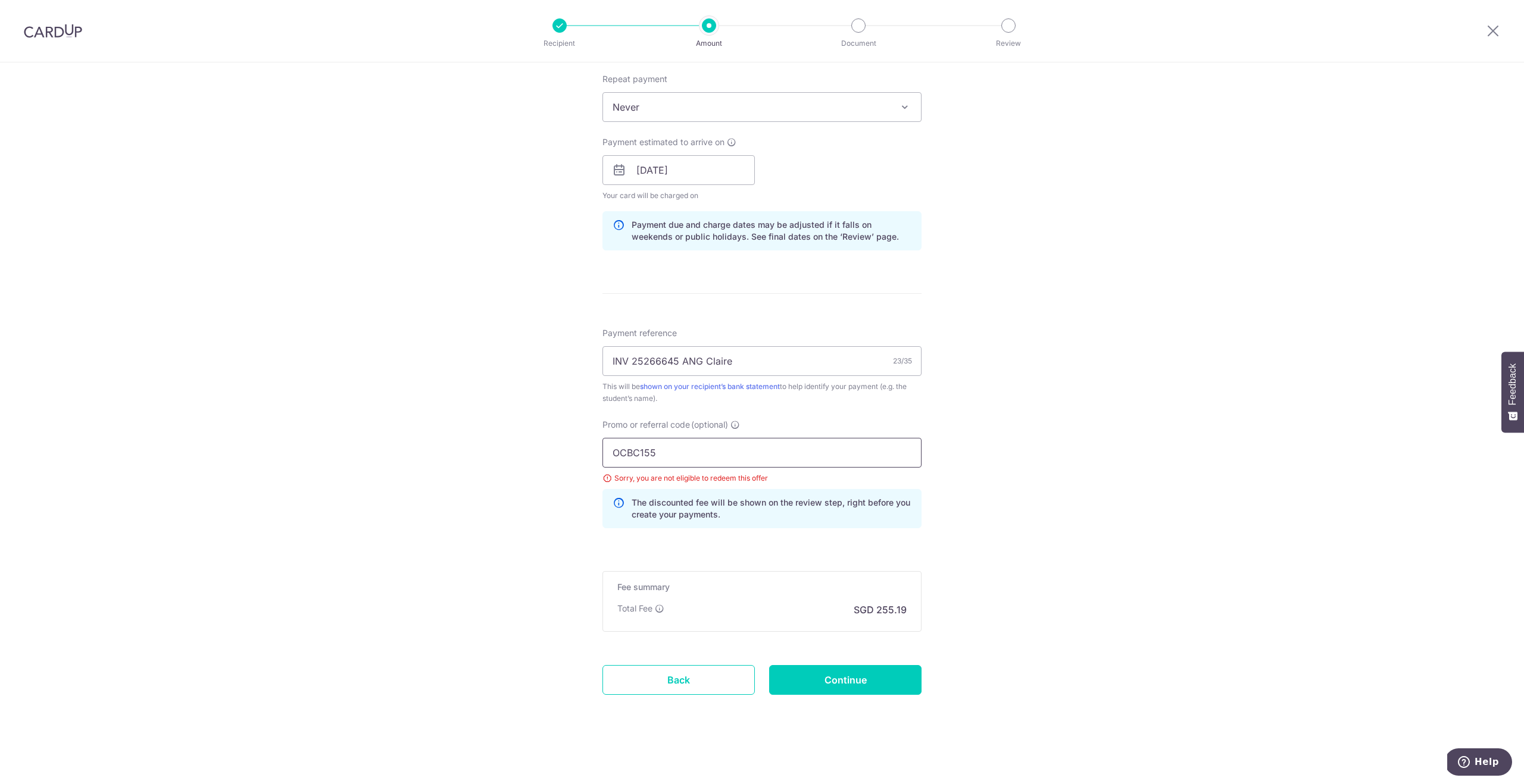
drag, startPoint x: 691, startPoint y: 457, endPoint x: 509, endPoint y: 436, distance: 183.2
click at [510, 436] on div "Tell us more about your payment Enter payment amount SGD 9,815.00 9815.00 Selec…" at bounding box center [762, 186] width 1524 height 1195
paste input "90N"
type input "OCBC90N155"
click at [834, 683] on input "Continue" at bounding box center [846, 680] width 153 height 30
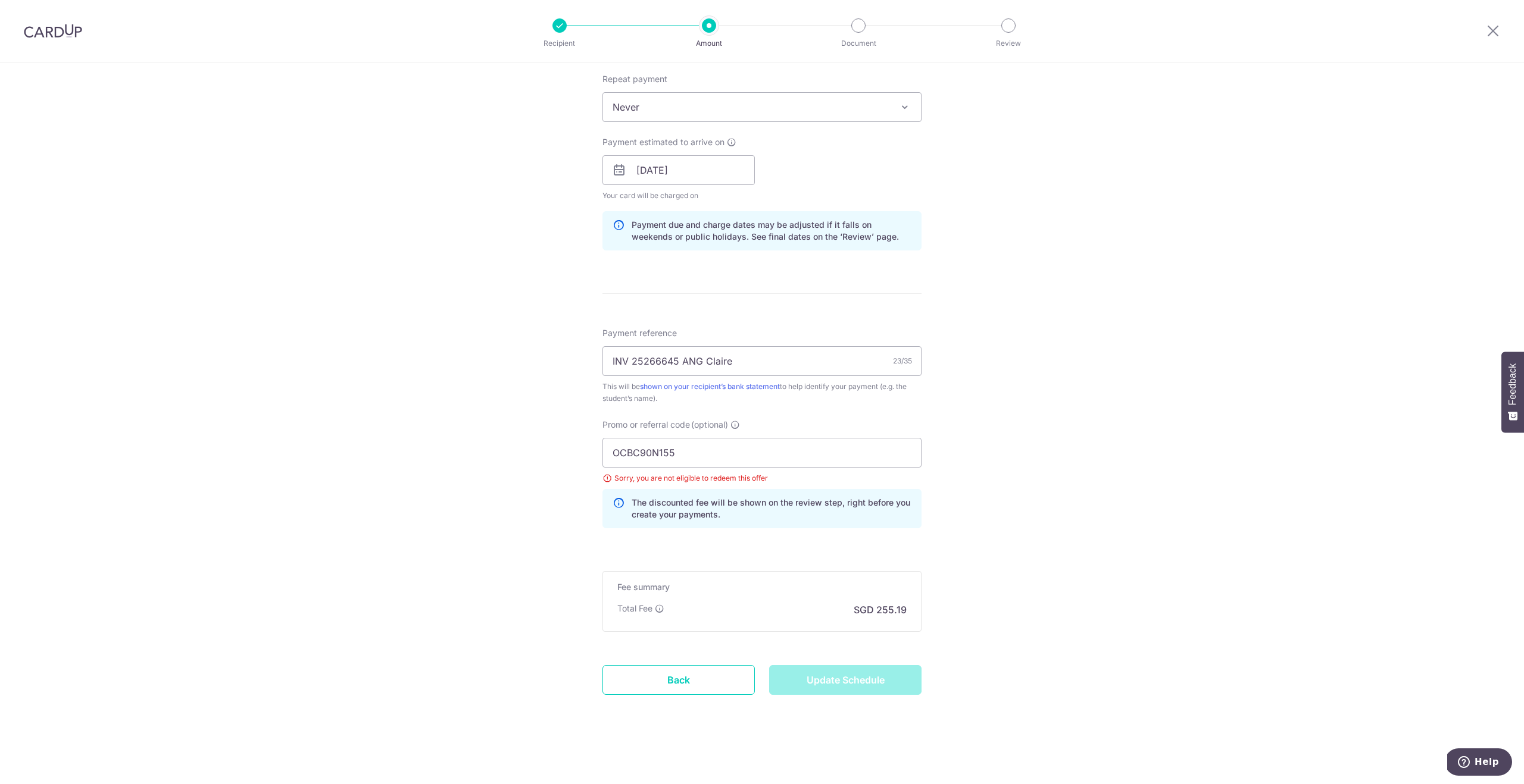
type input "Update Schedule"
drag, startPoint x: 688, startPoint y: 457, endPoint x: 487, endPoint y: 442, distance: 201.6
click at [495, 444] on div "Tell us more about your payment Enter payment amount SGD 9,815.00 9815.00 Selec…" at bounding box center [762, 186] width 1524 height 1195
paste input "19"
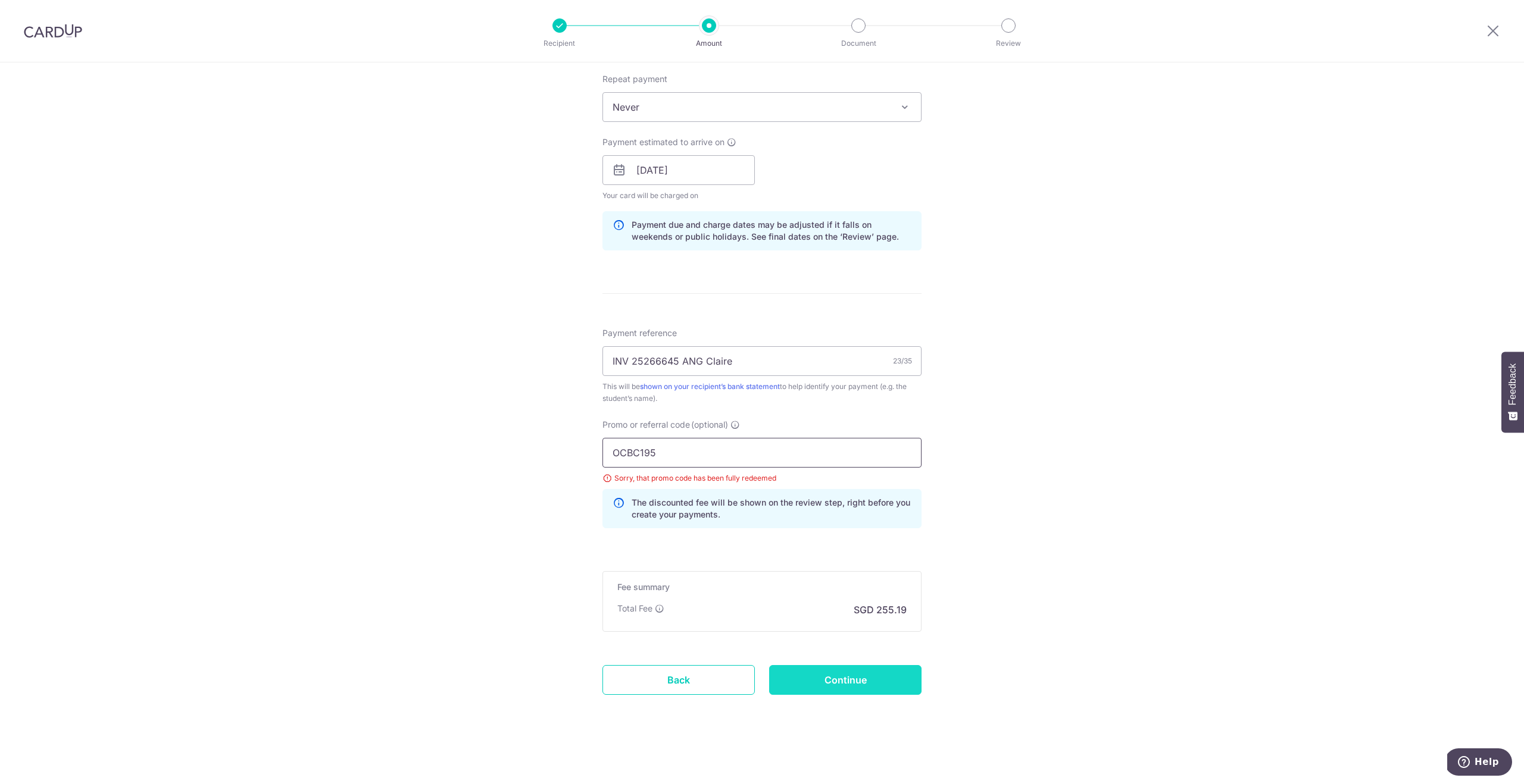
type input "OCBC195"
click at [853, 685] on input "Continue" at bounding box center [846, 680] width 153 height 30
type input "Update Schedule"
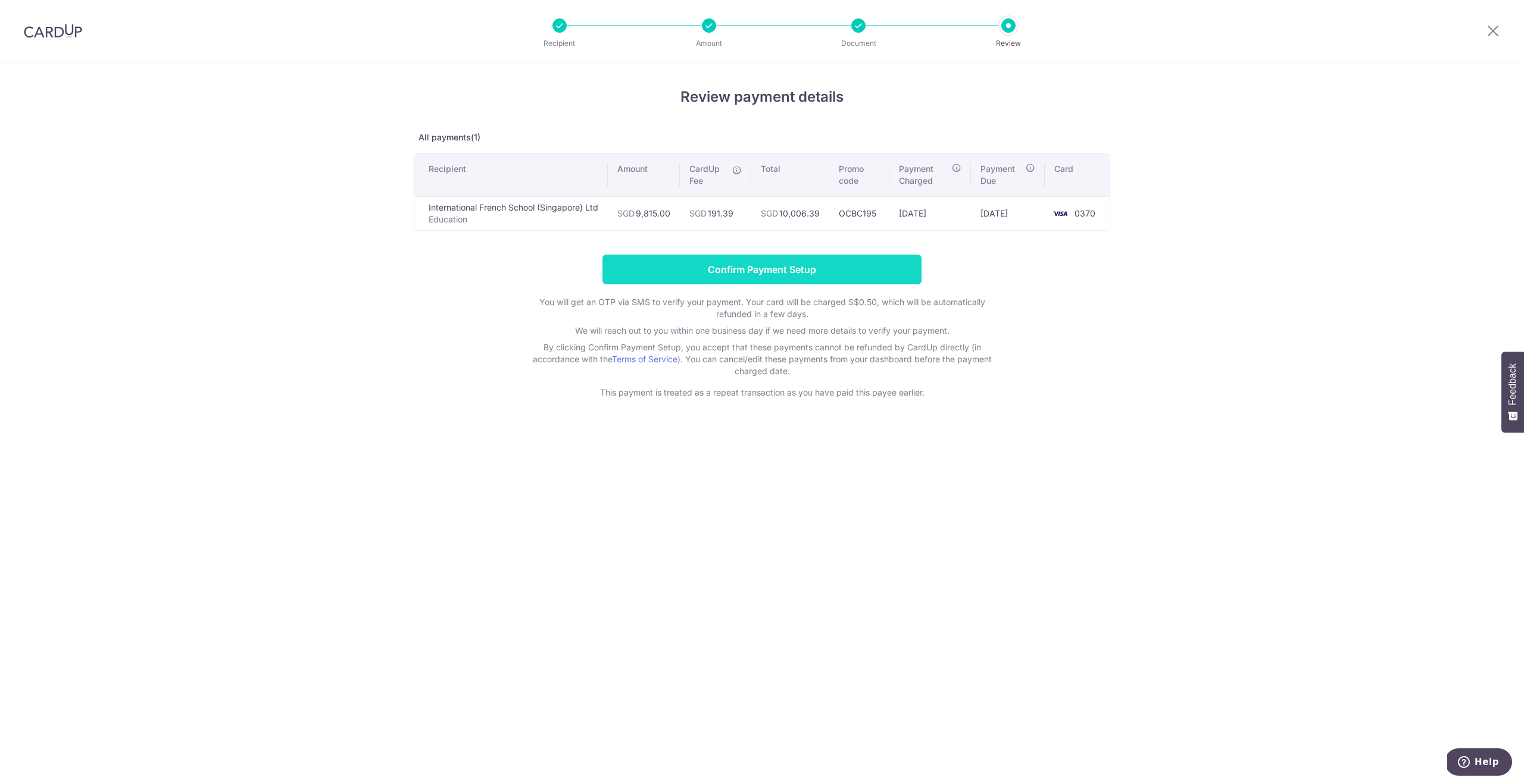
click at [801, 271] on input "Confirm Payment Setup" at bounding box center [762, 270] width 319 height 30
